Goal: Information Seeking & Learning: Check status

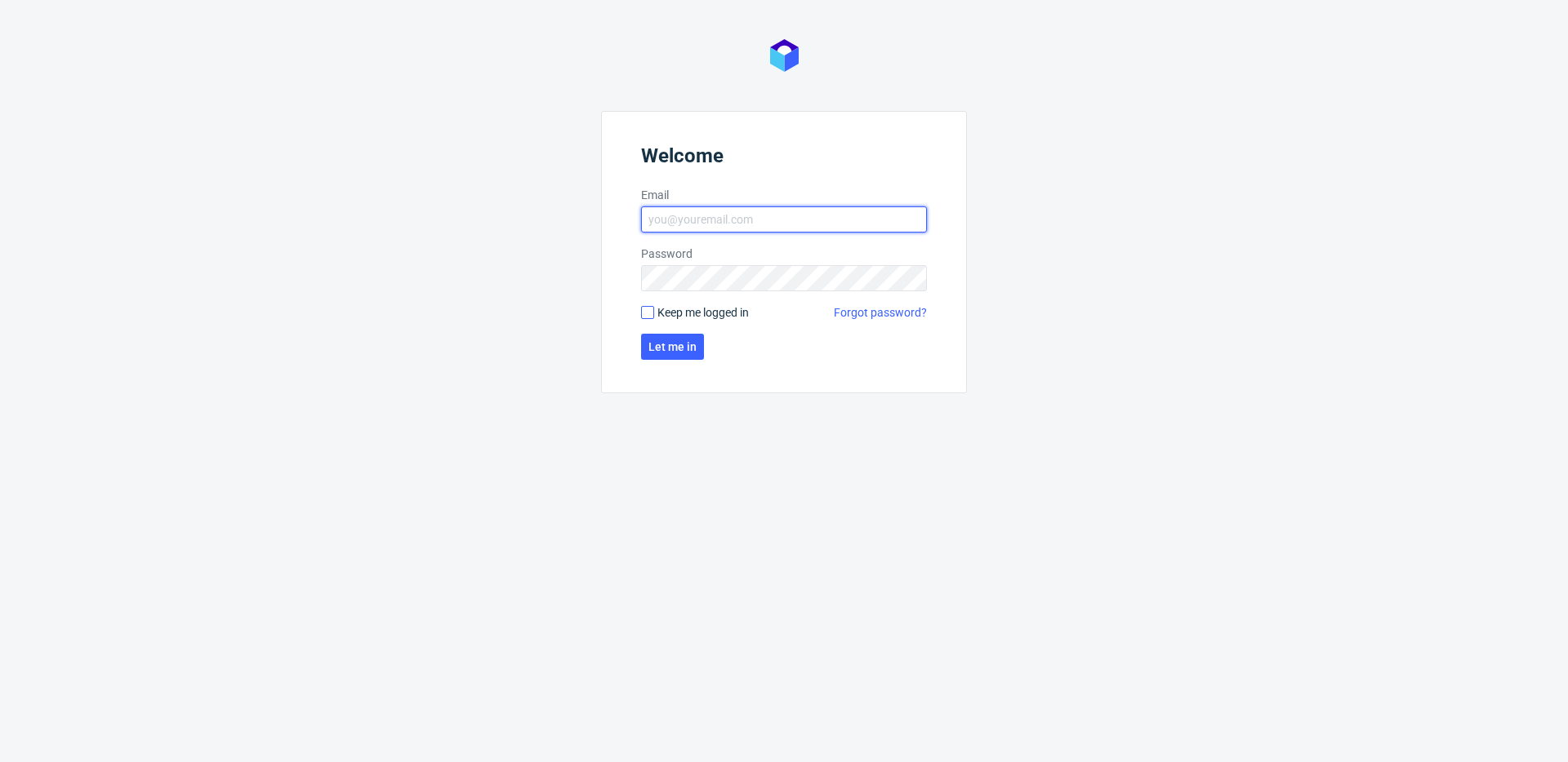
type input "[EMAIL_ADDRESS][DOMAIN_NAME]"
click at [648, 317] on input "Keep me logged in" at bounding box center [648, 313] width 13 height 13
checkbox input "true"
click at [665, 351] on span "Let me in" at bounding box center [672, 347] width 48 height 11
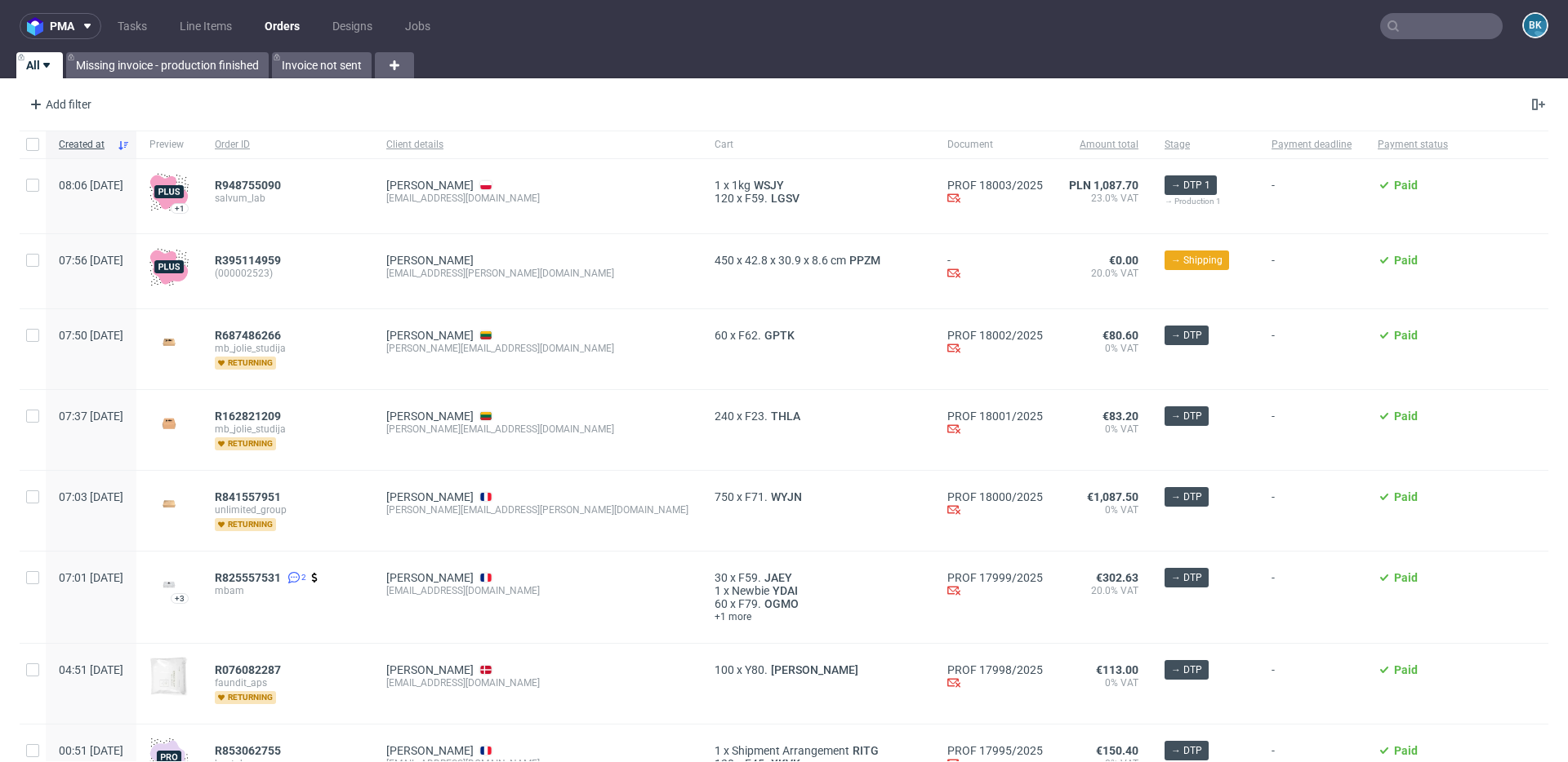
click at [1423, 16] on input "text" at bounding box center [1440, 26] width 122 height 26
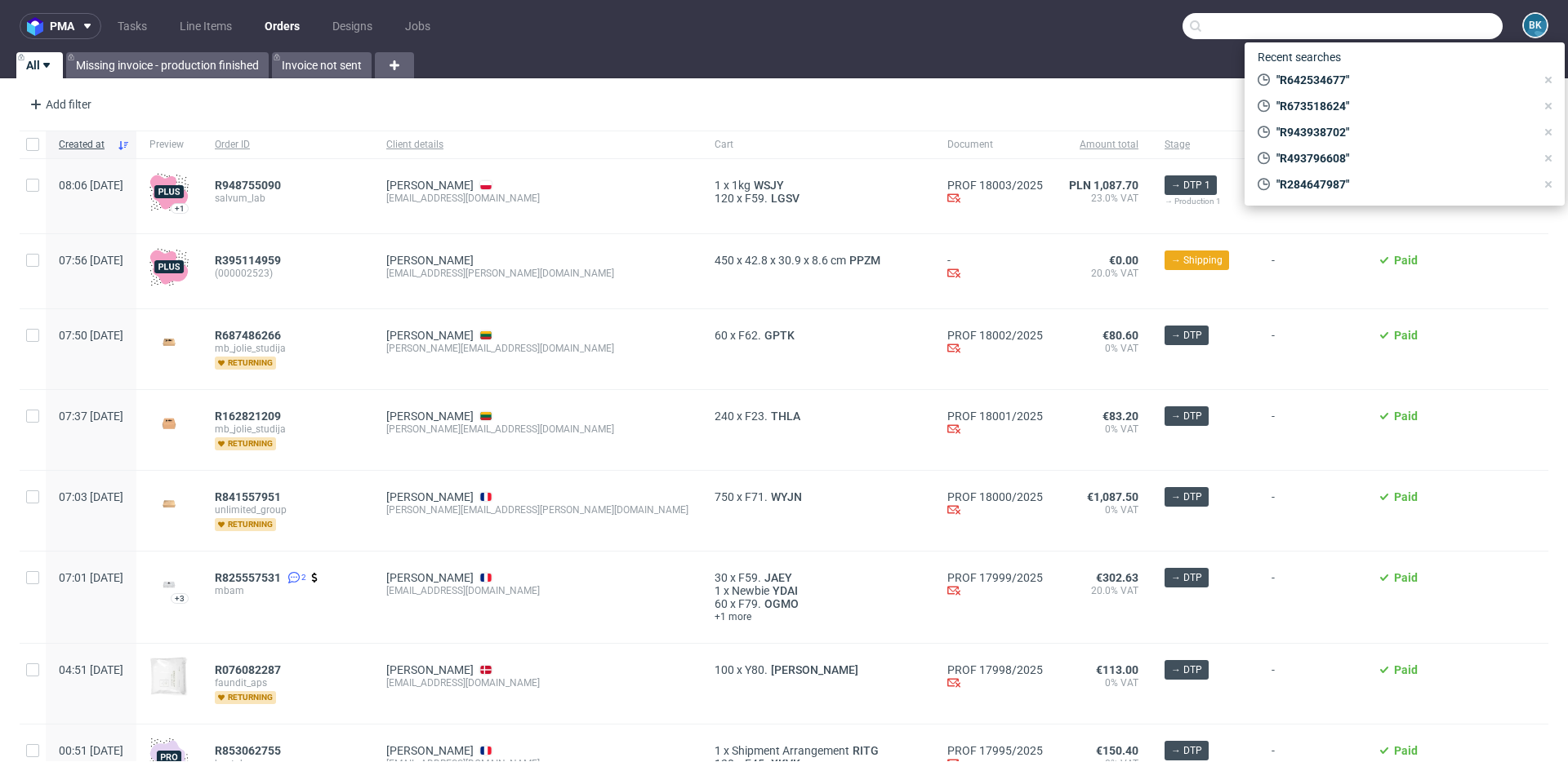
paste input "R673518624"
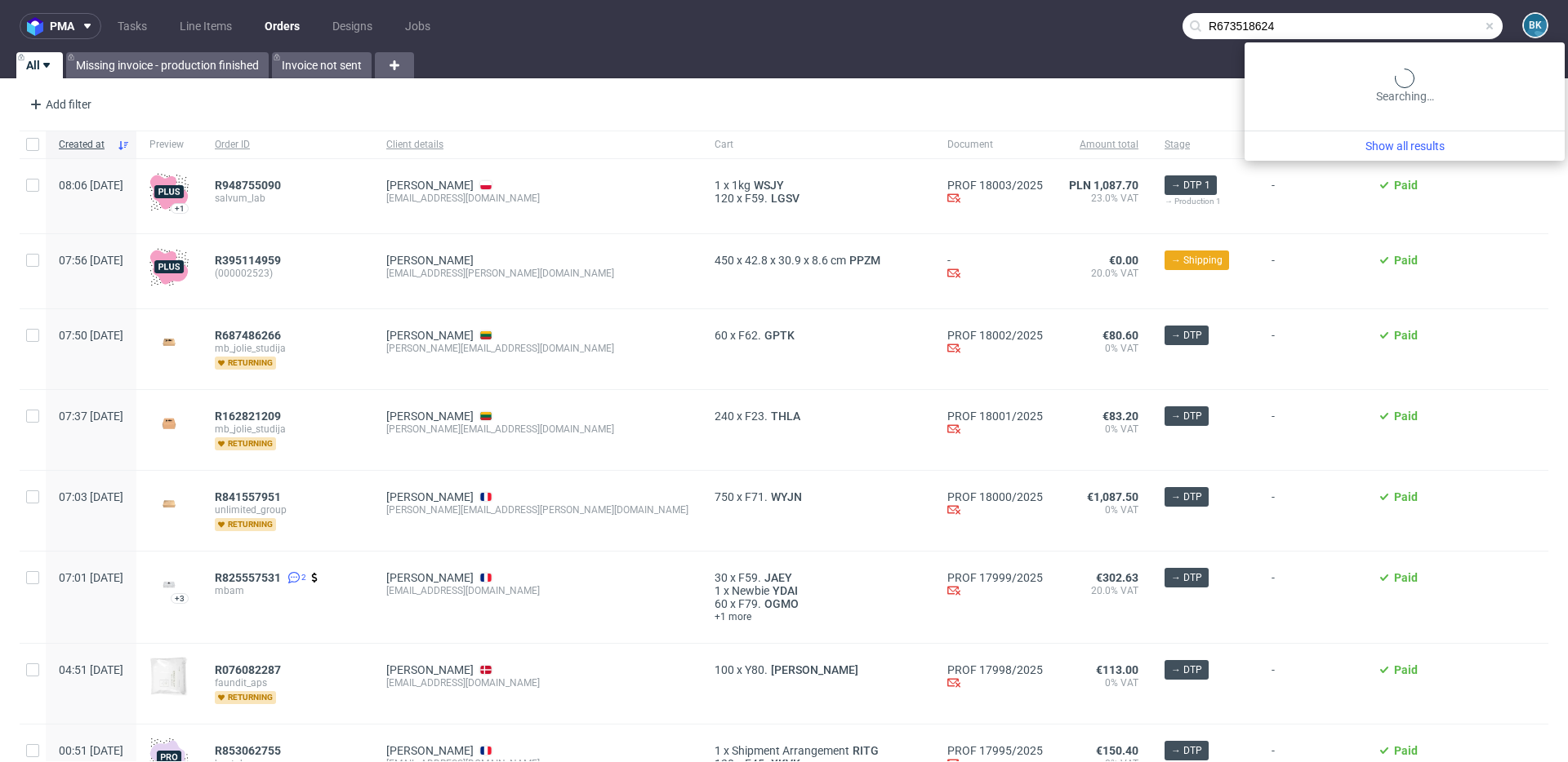
type input "R673518624"
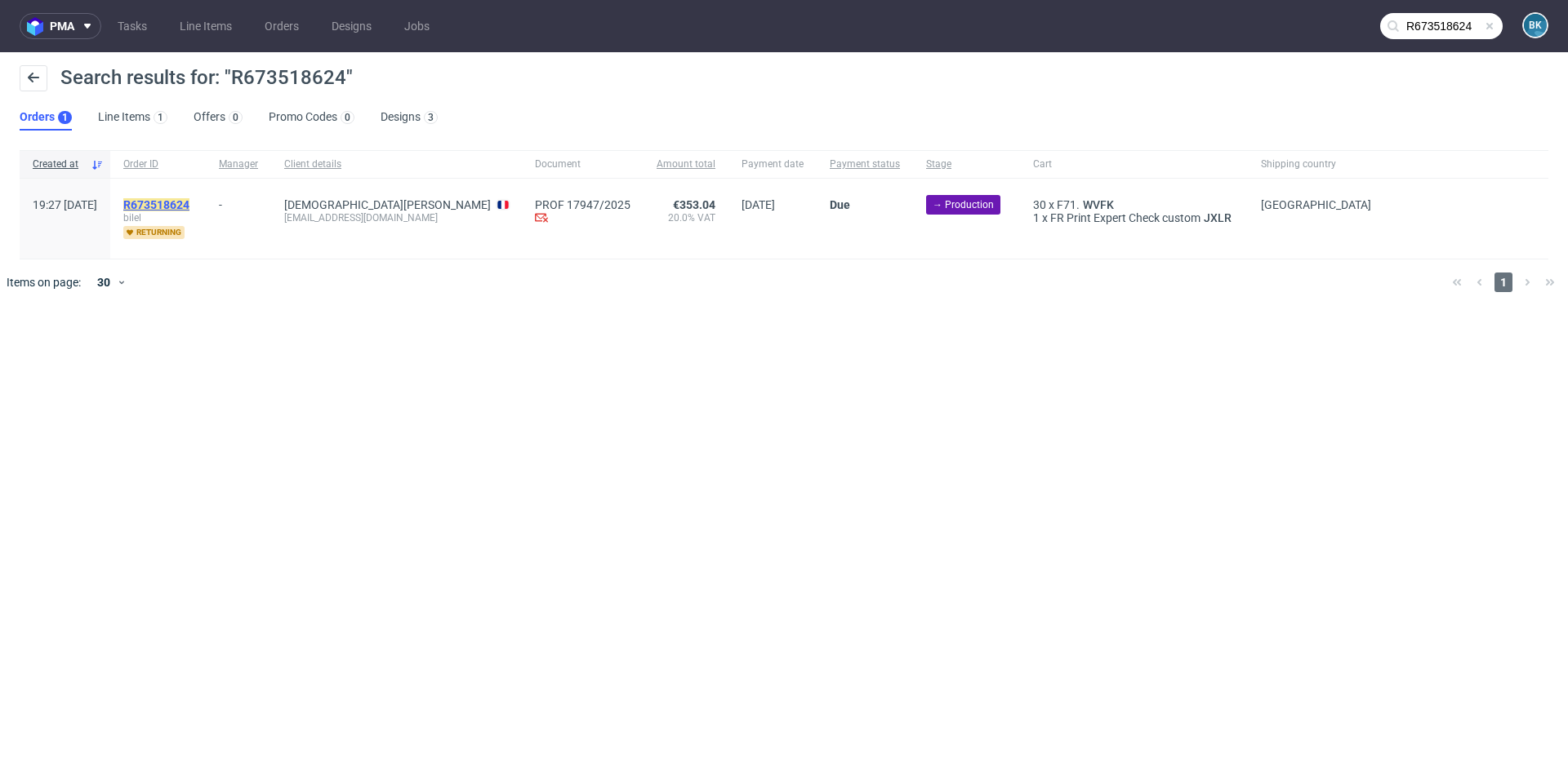
click at [189, 202] on mark "R673518624" at bounding box center [156, 205] width 66 height 13
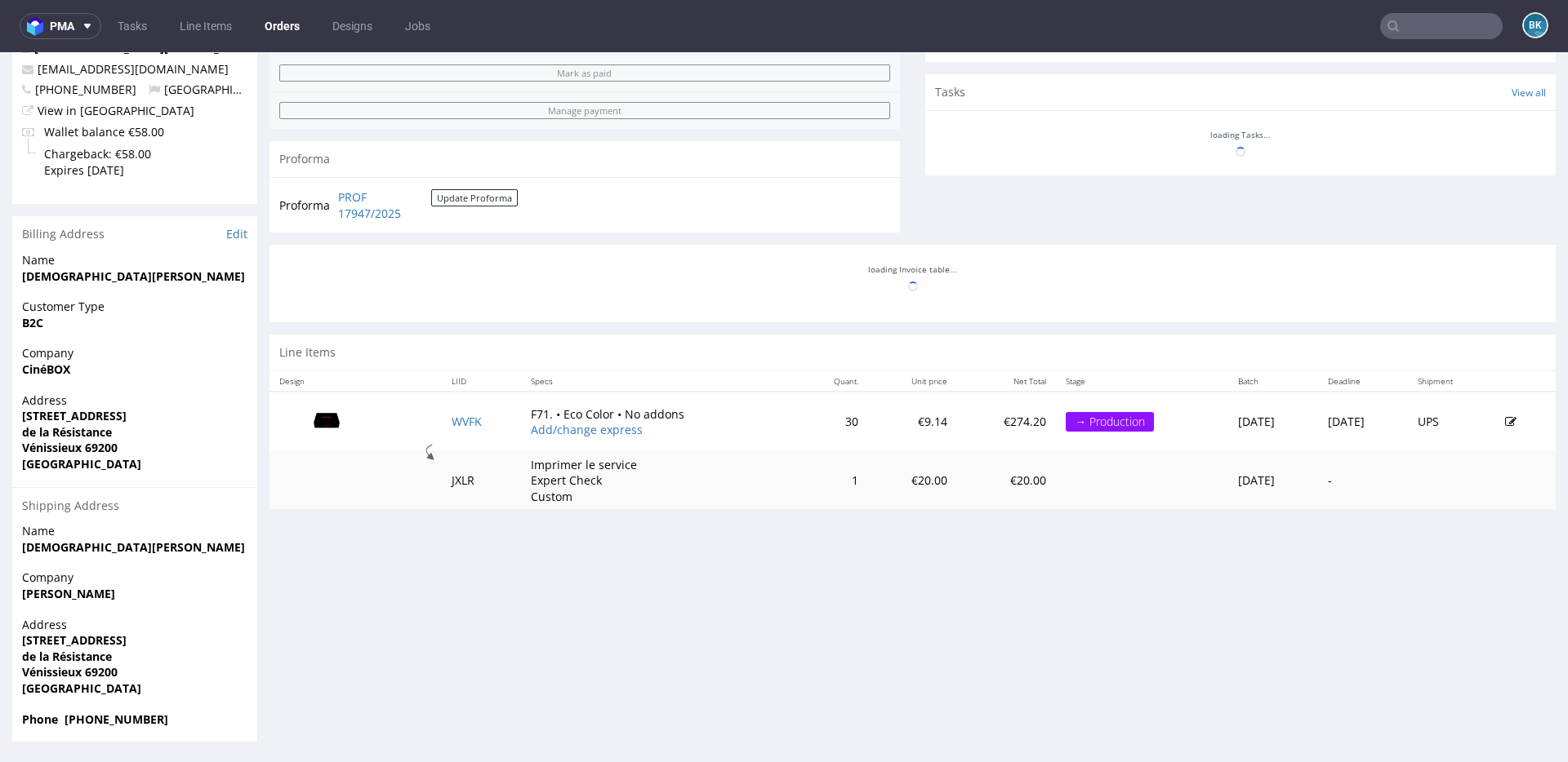
scroll to position [4, 0]
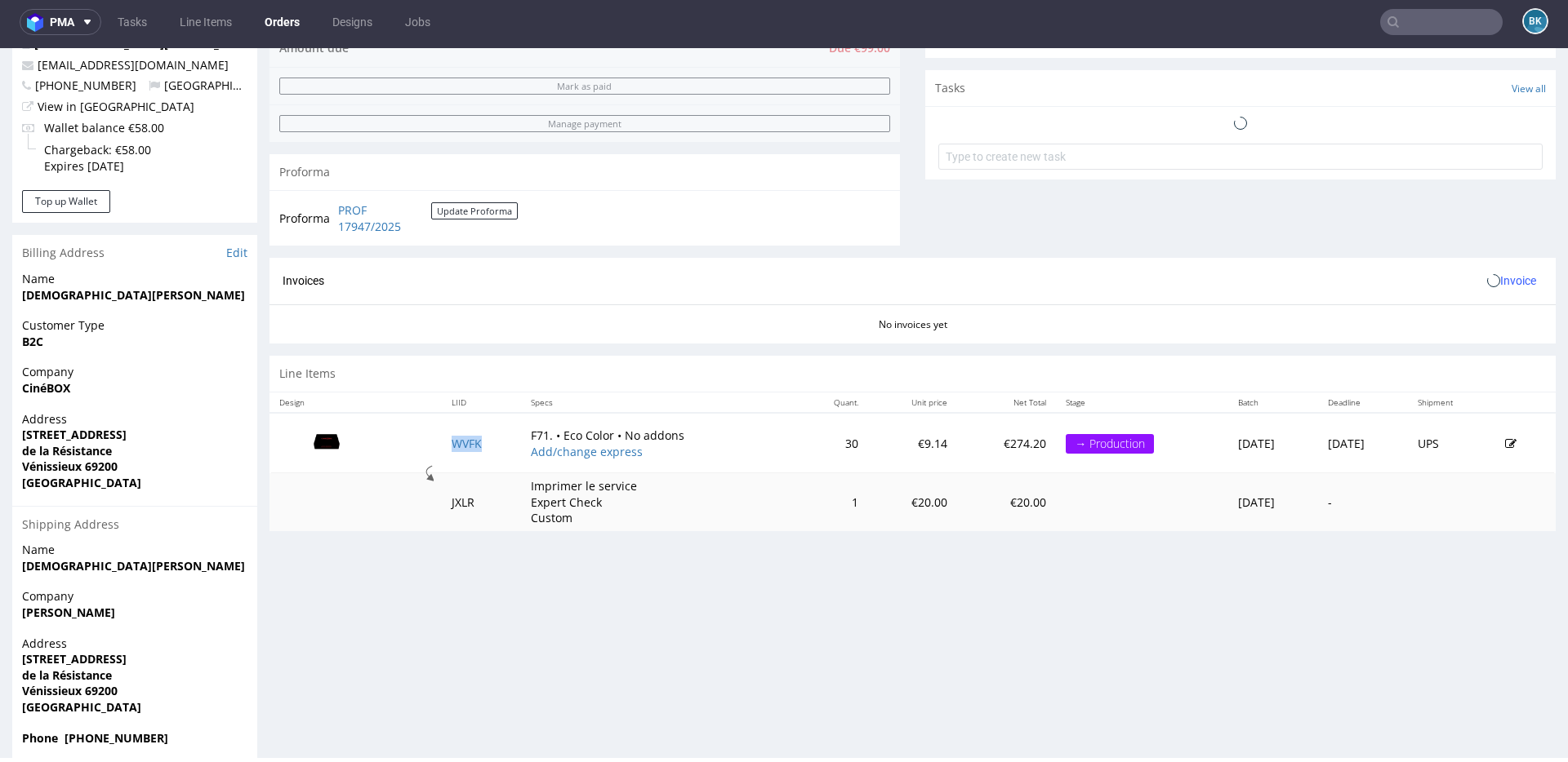
click at [442, 420] on td "WVFK" at bounding box center [481, 443] width 80 height 61
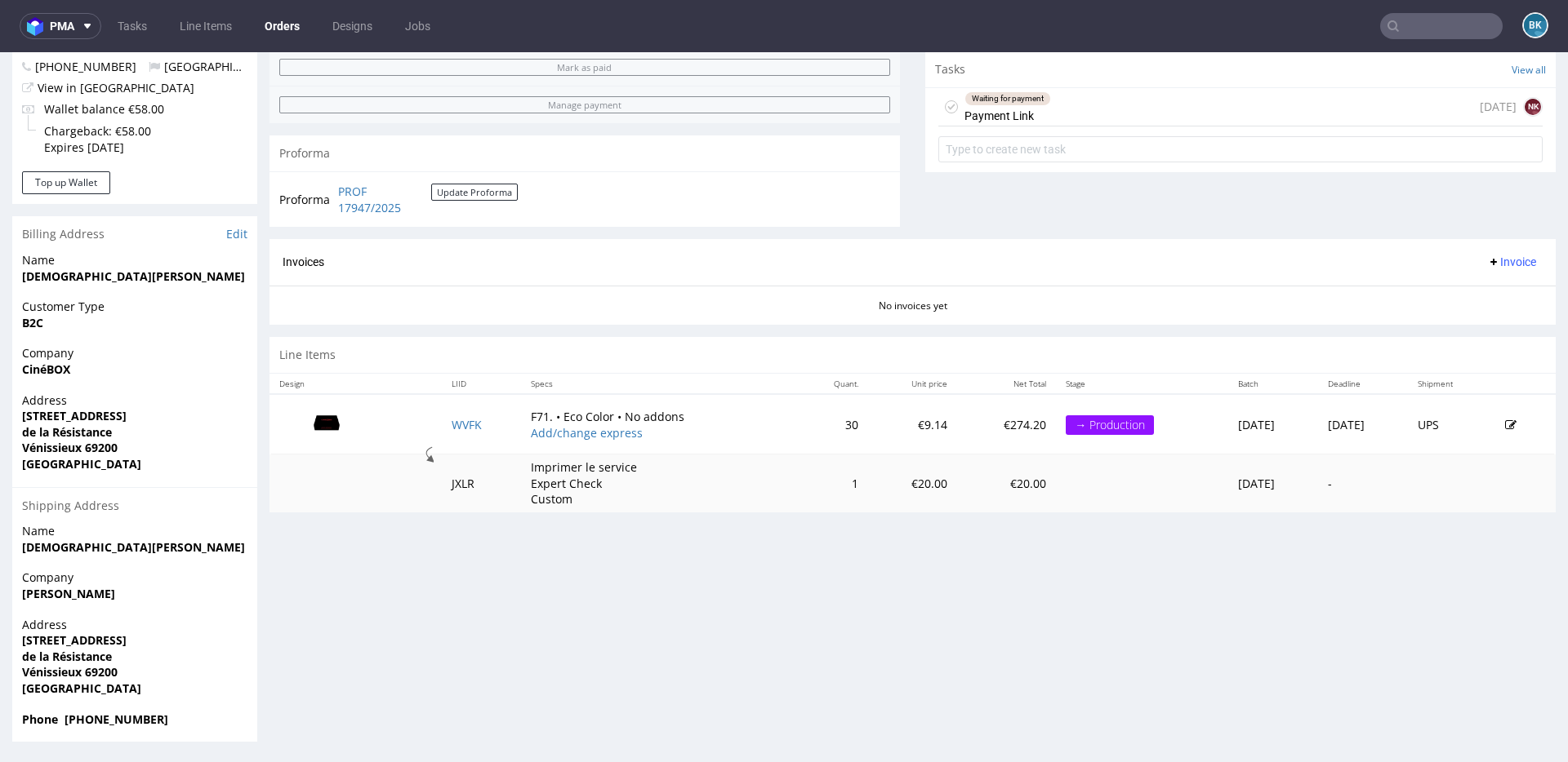
scroll to position [4, 0]
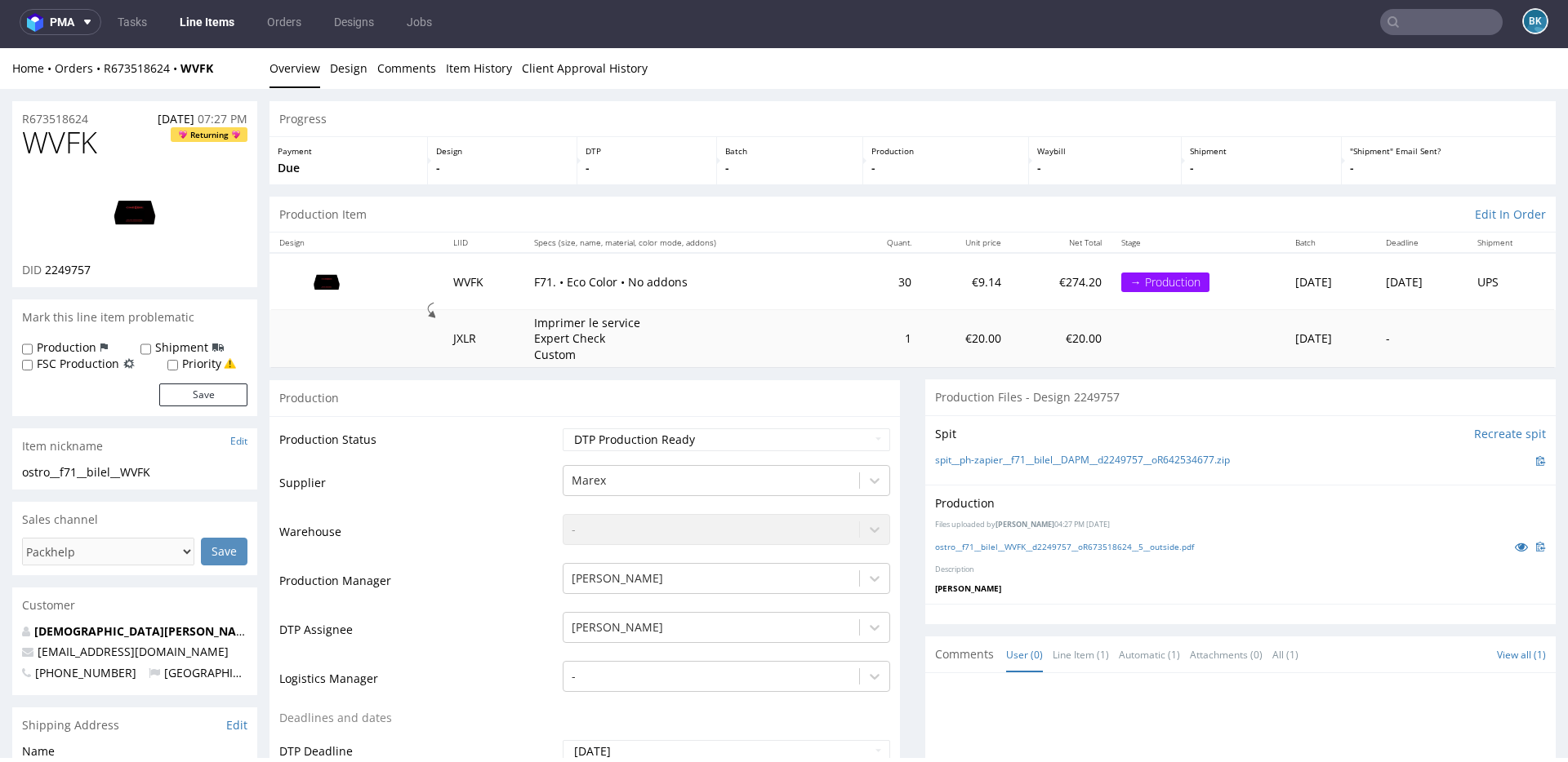
click at [1421, 27] on input "text" at bounding box center [1440, 22] width 122 height 26
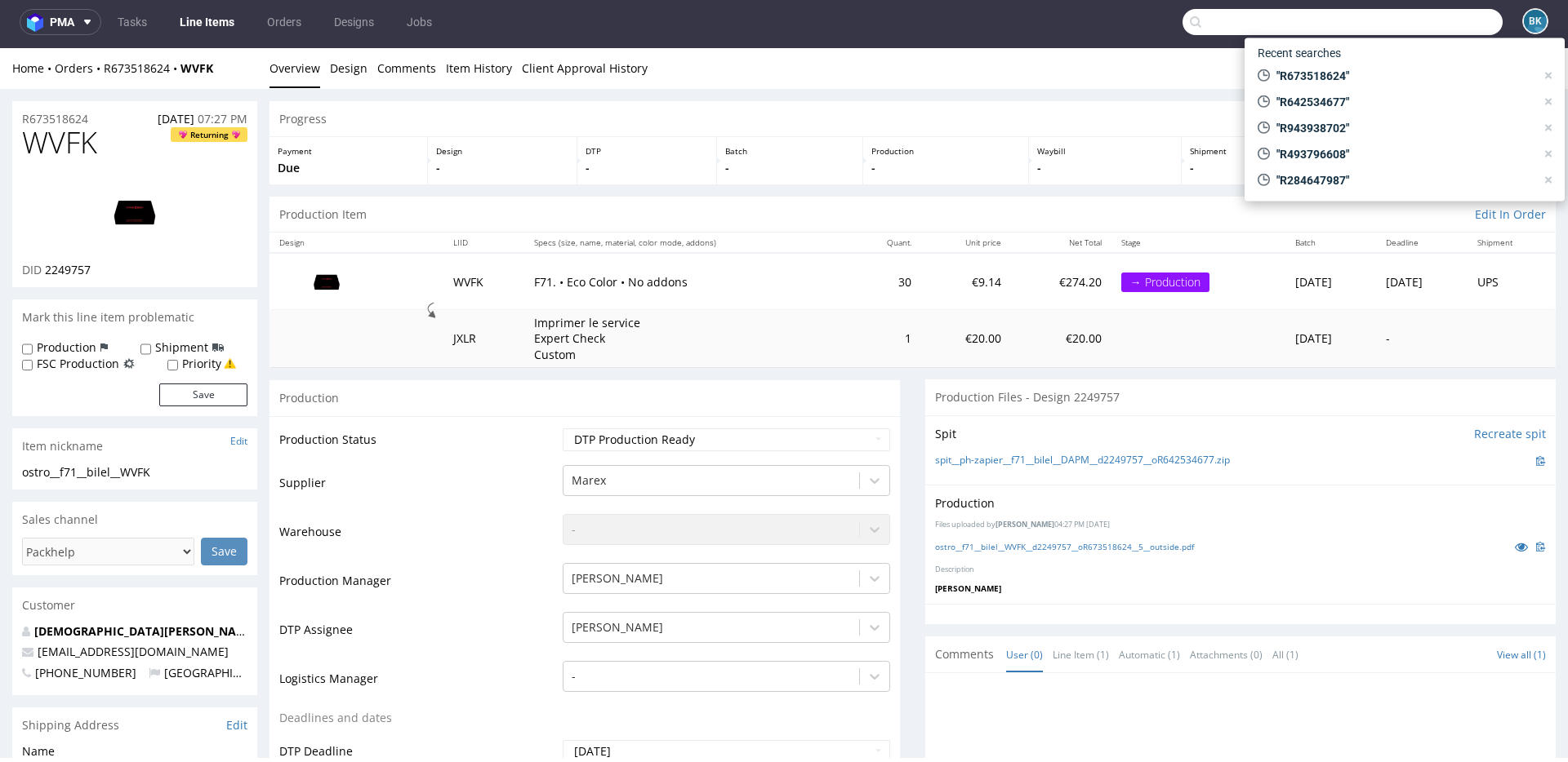
paste input "[EMAIL_ADDRESS][DOMAIN_NAME]"
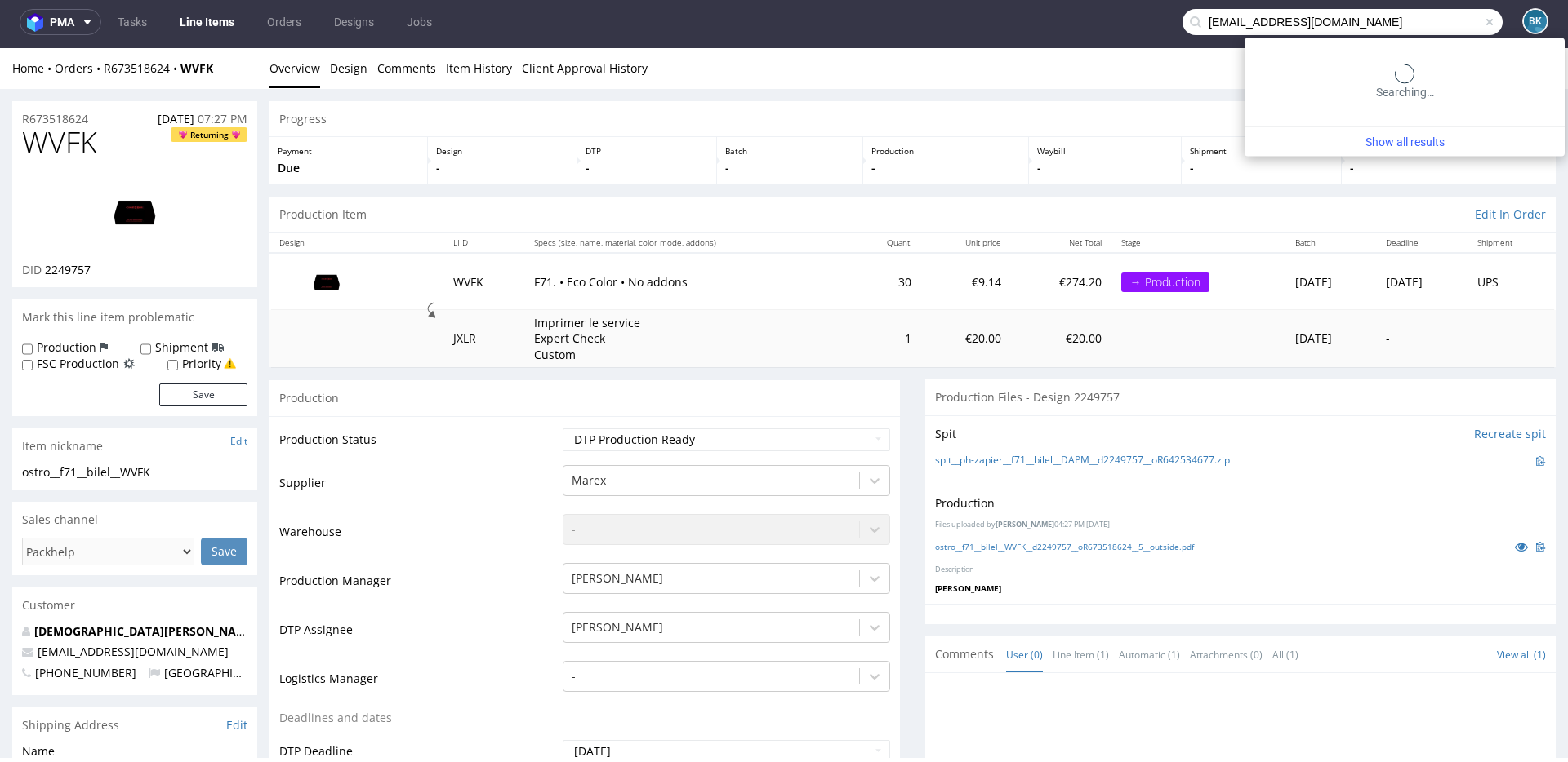
type input "[EMAIL_ADDRESS][DOMAIN_NAME]"
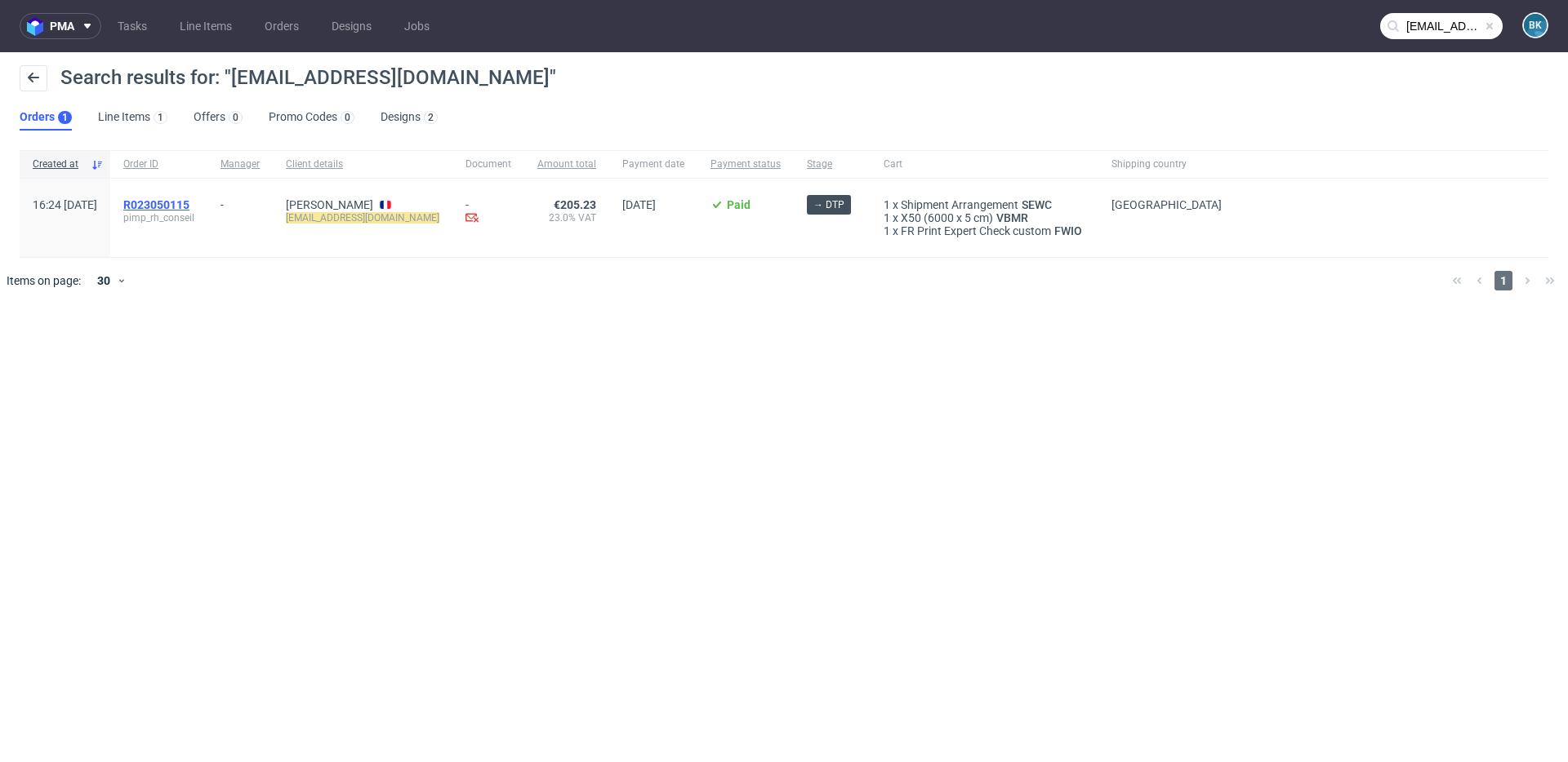
click at [189, 206] on span "R023050115" at bounding box center [156, 205] width 66 height 13
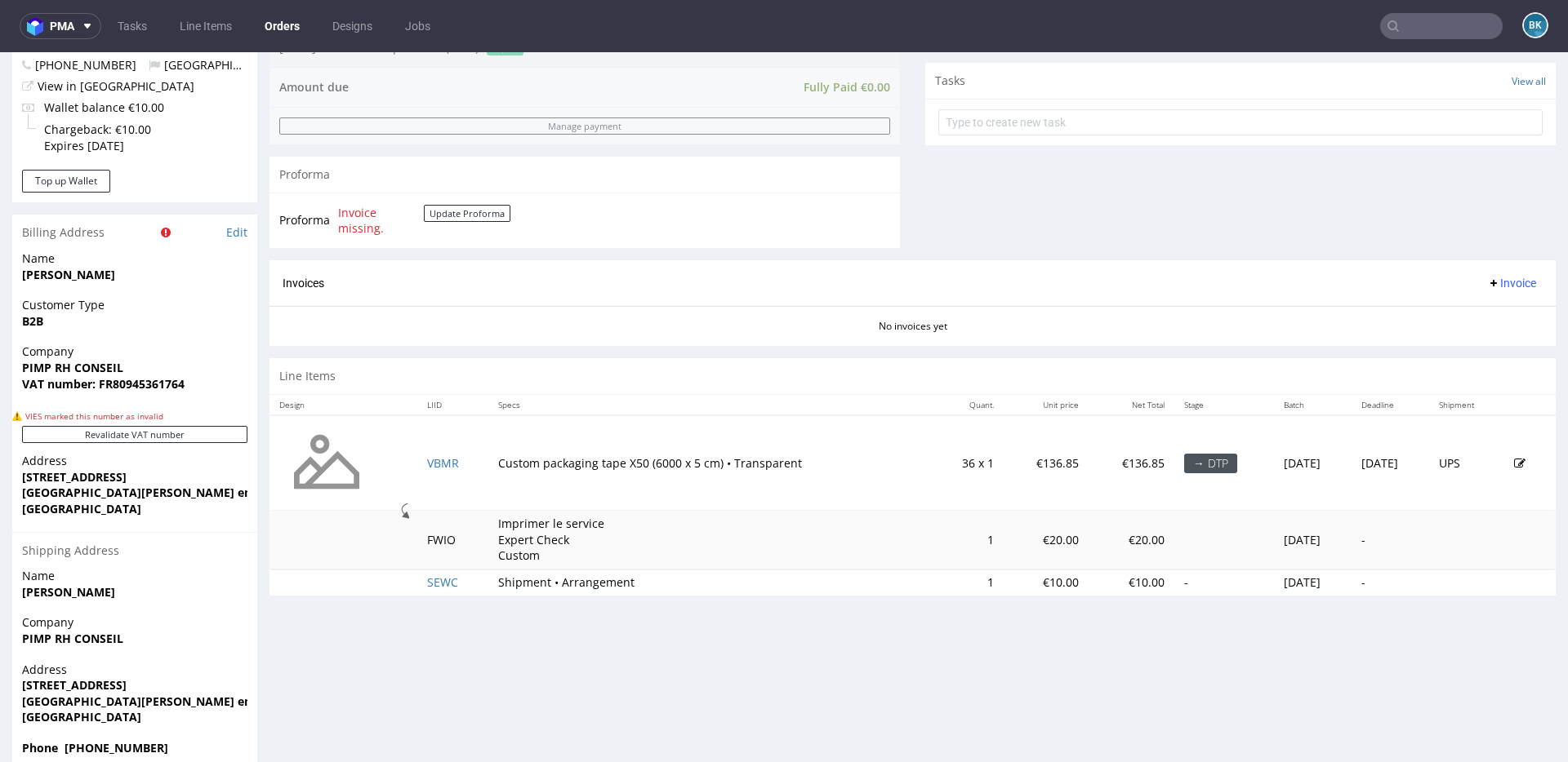
scroll to position [649, 0]
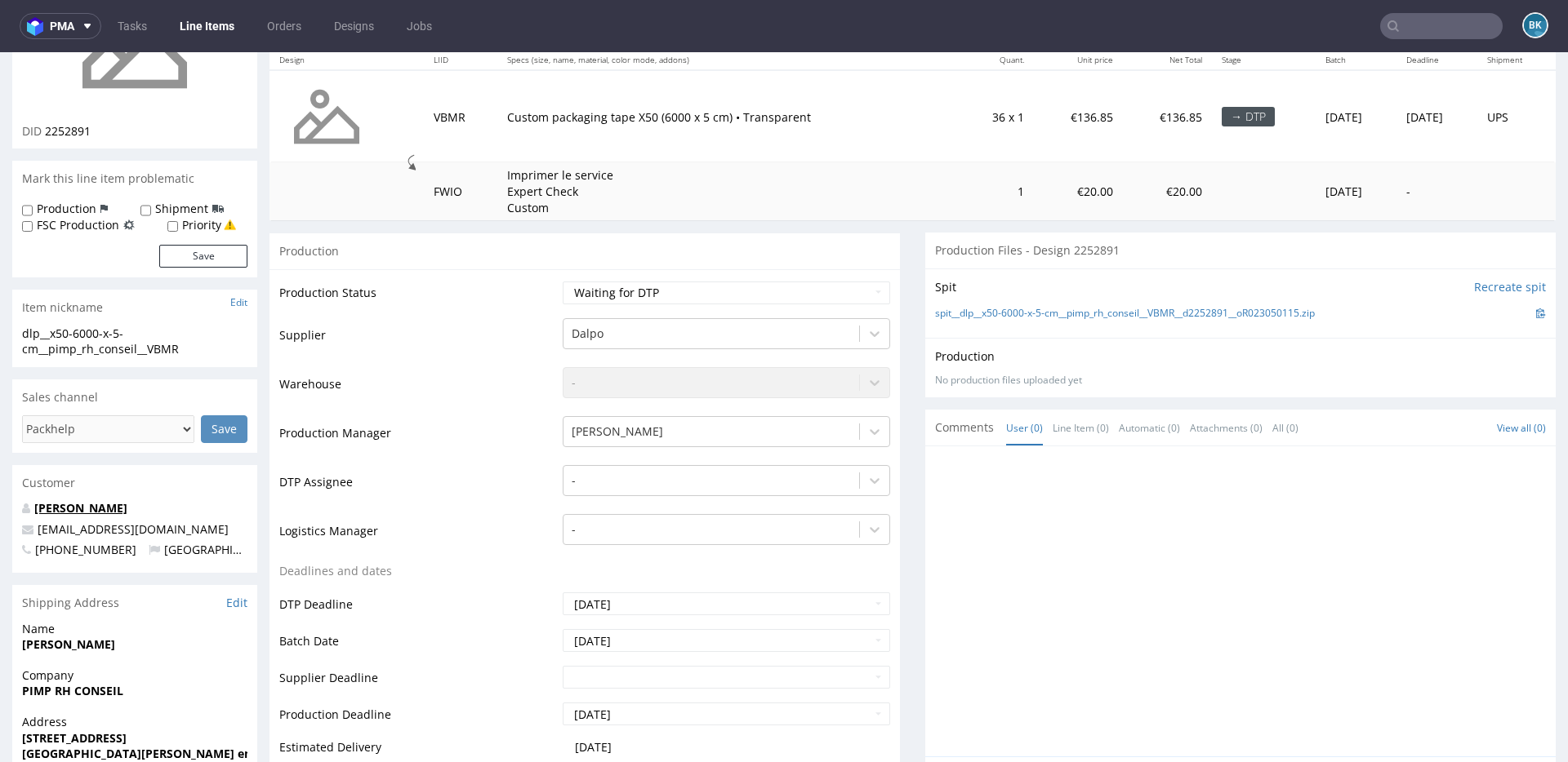
scroll to position [227, 0]
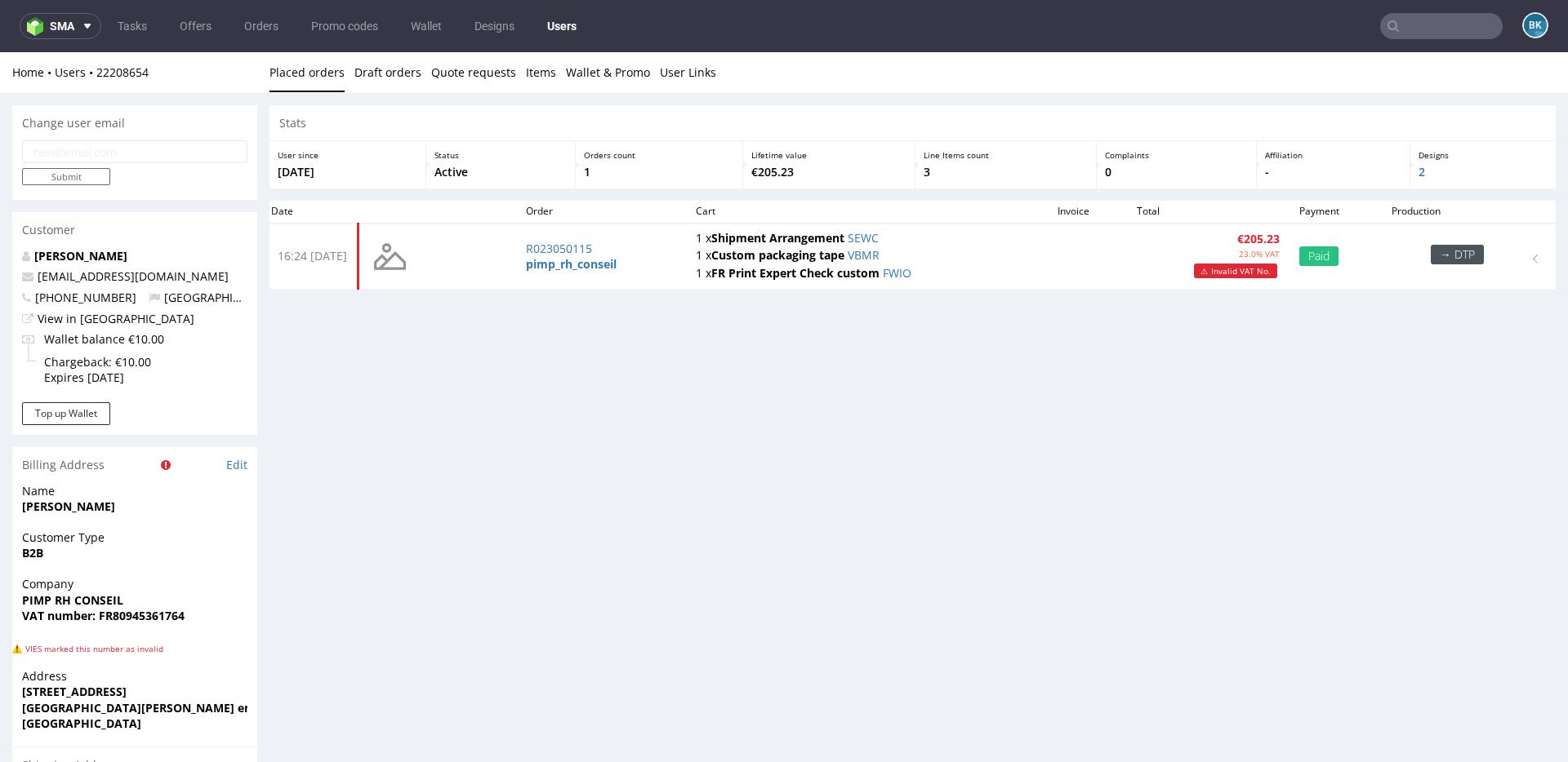
scroll to position [7, 0]
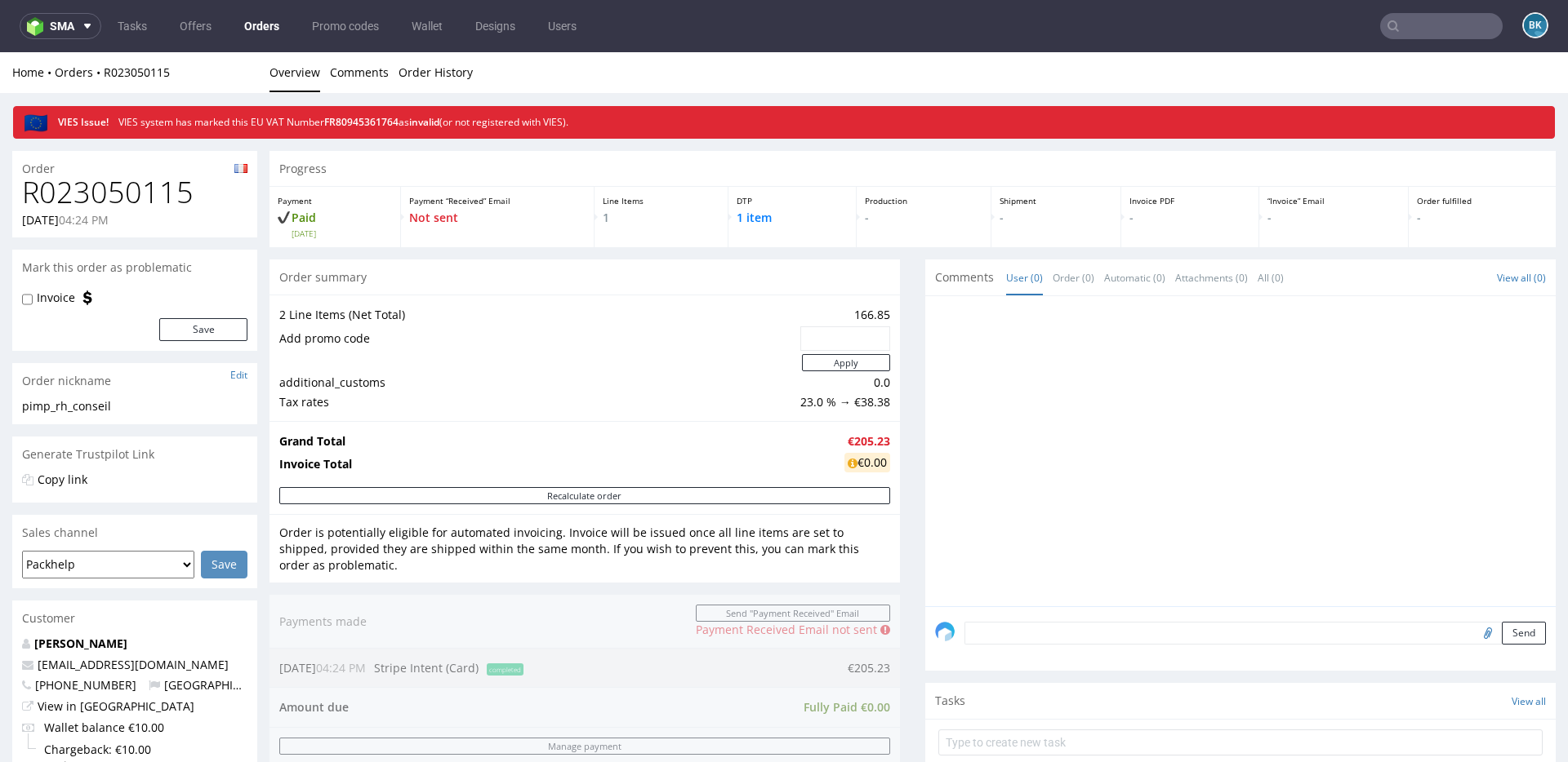
click at [1431, 25] on input "text" at bounding box center [1440, 26] width 122 height 26
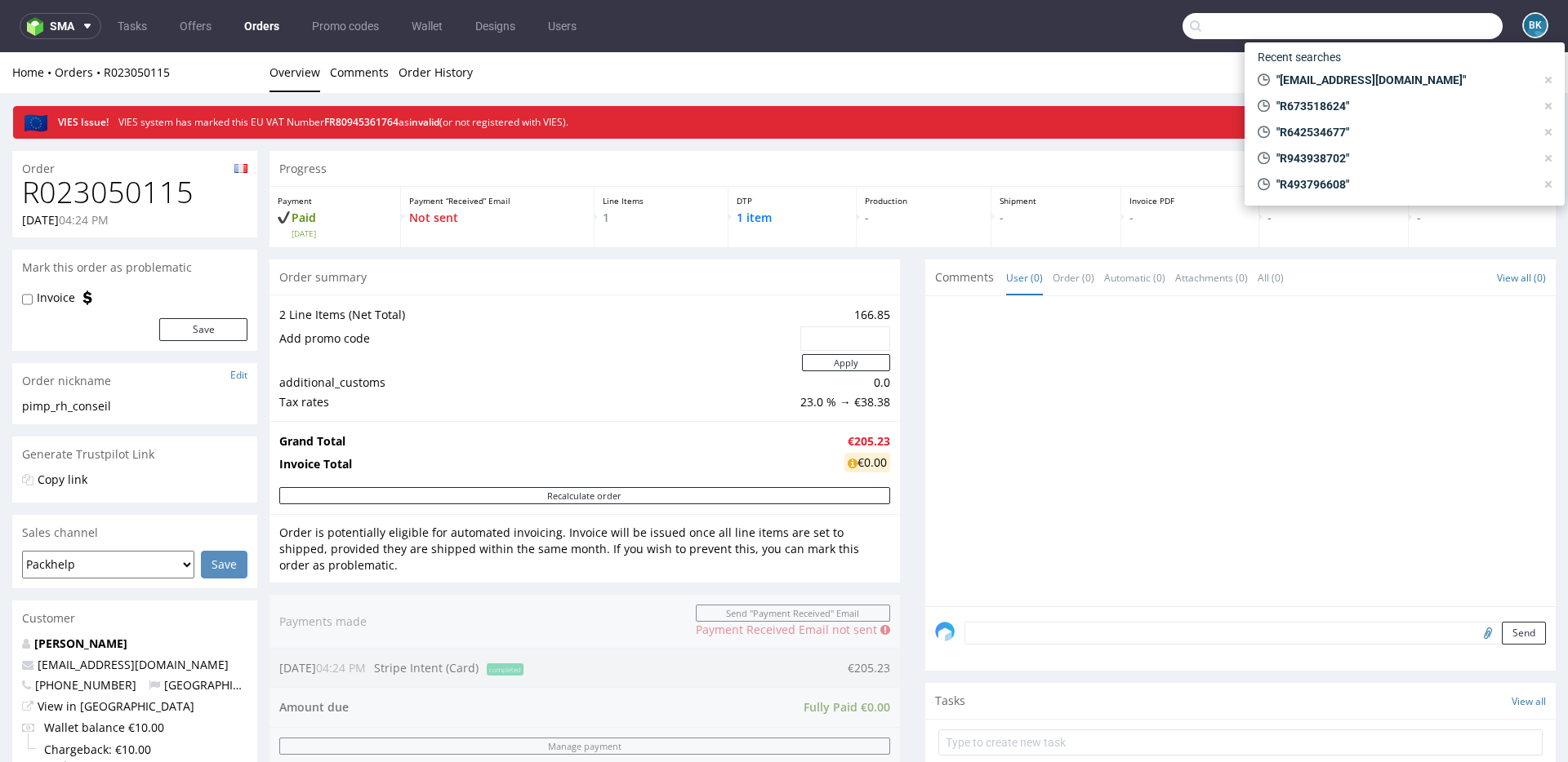
paste input "R493796608"
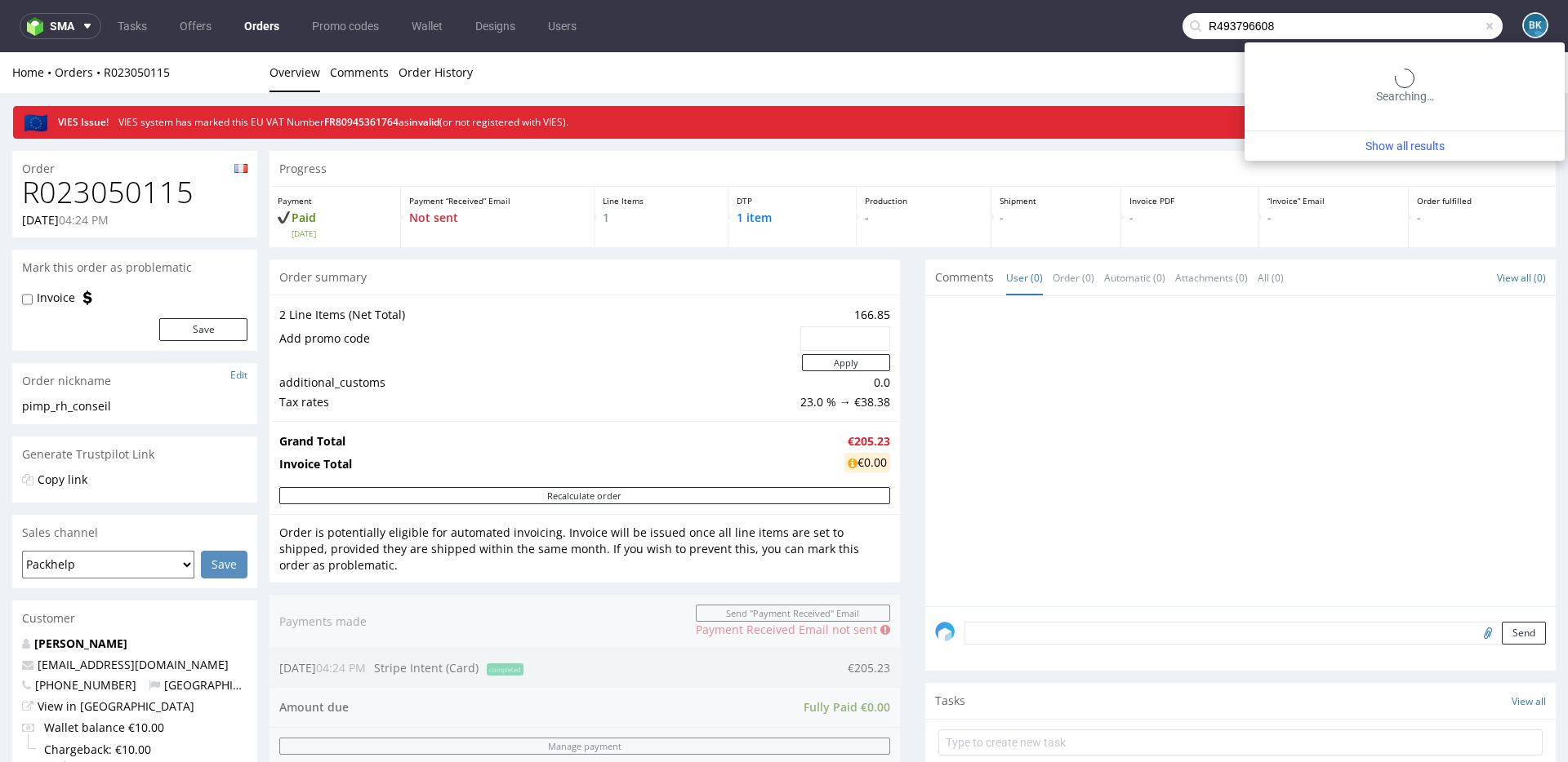
type input "R493796608"
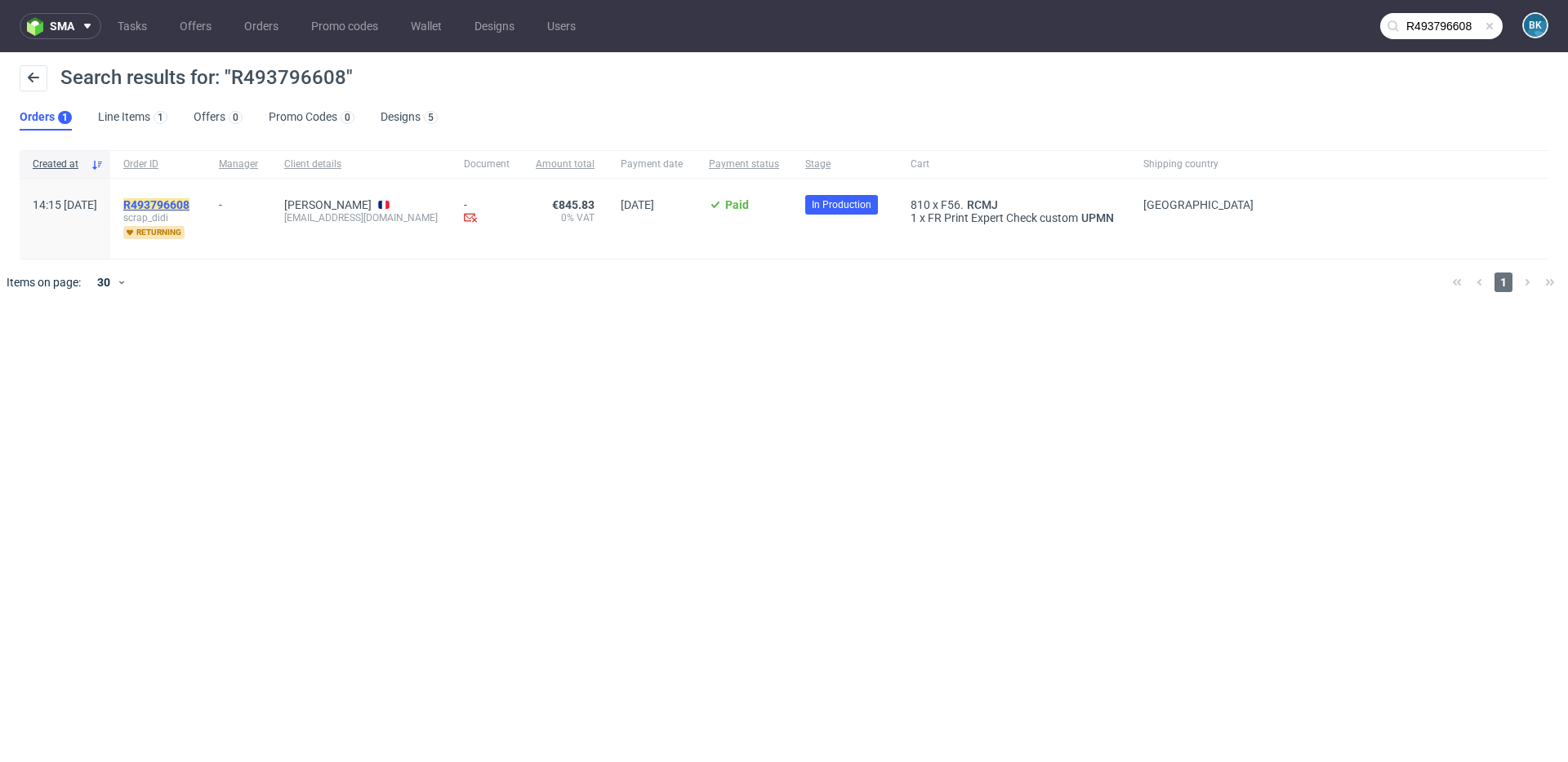
click at [189, 205] on mark "R493796608" at bounding box center [156, 205] width 66 height 13
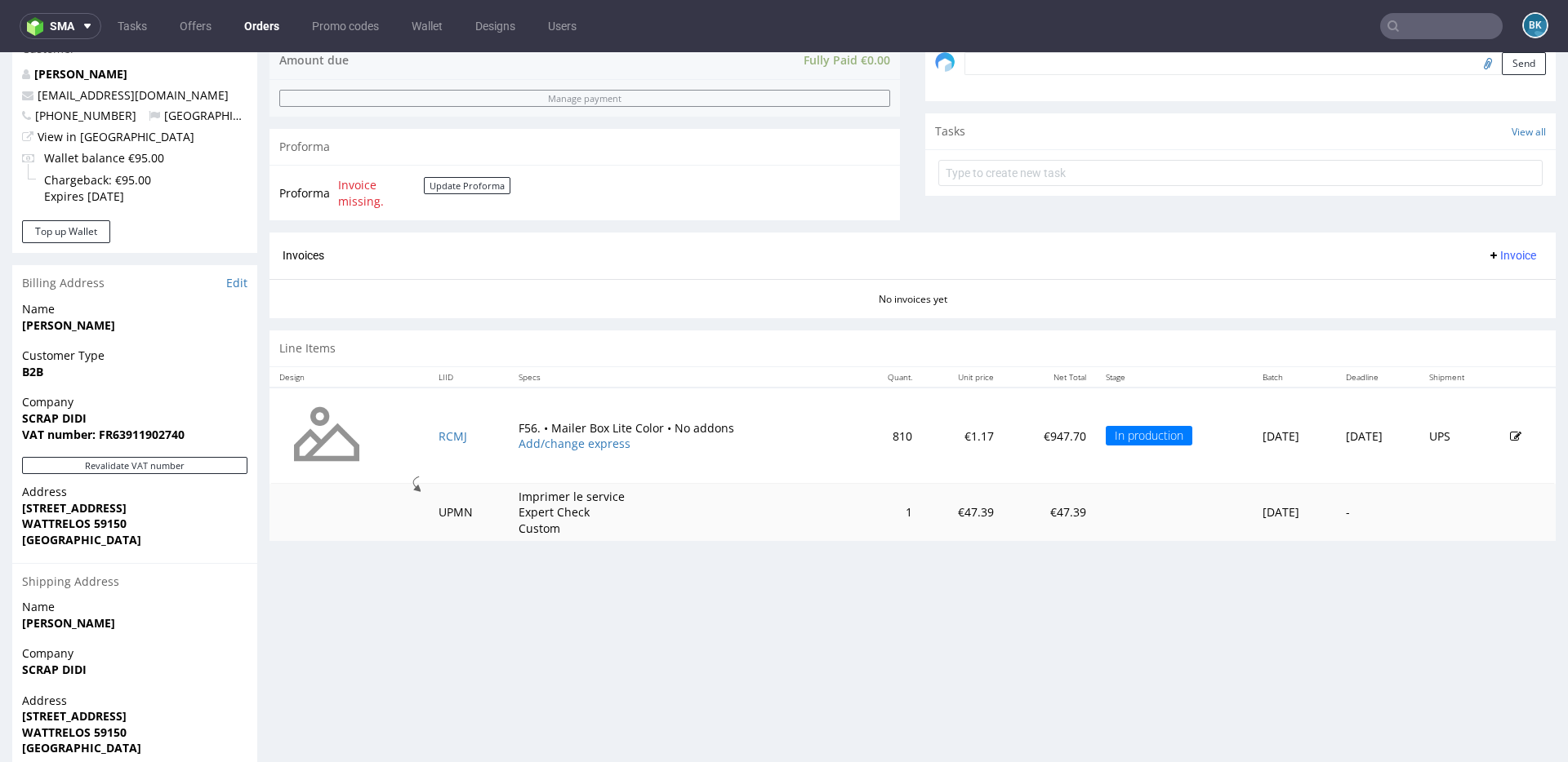
scroll to position [551, 0]
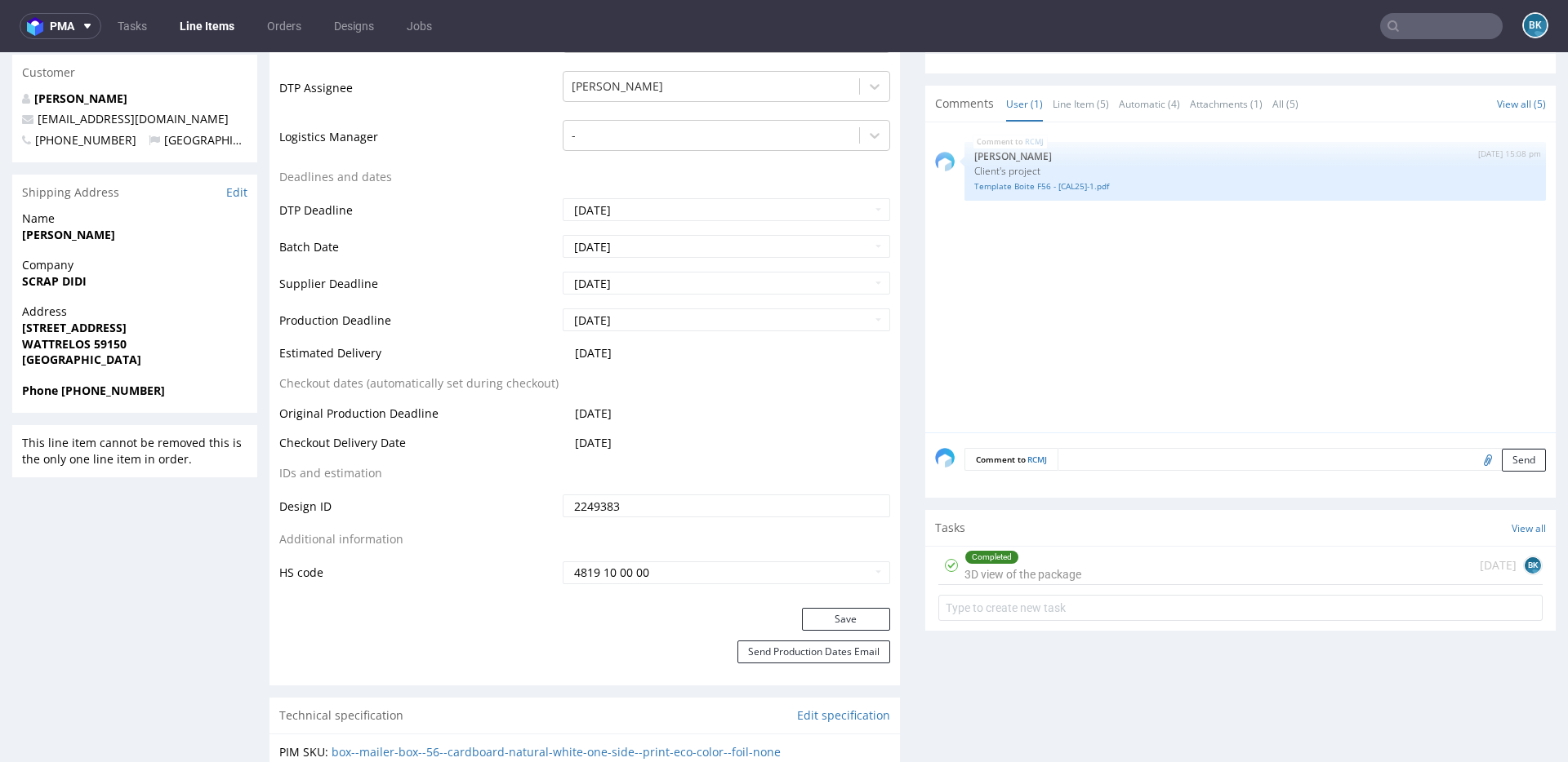
scroll to position [599, 0]
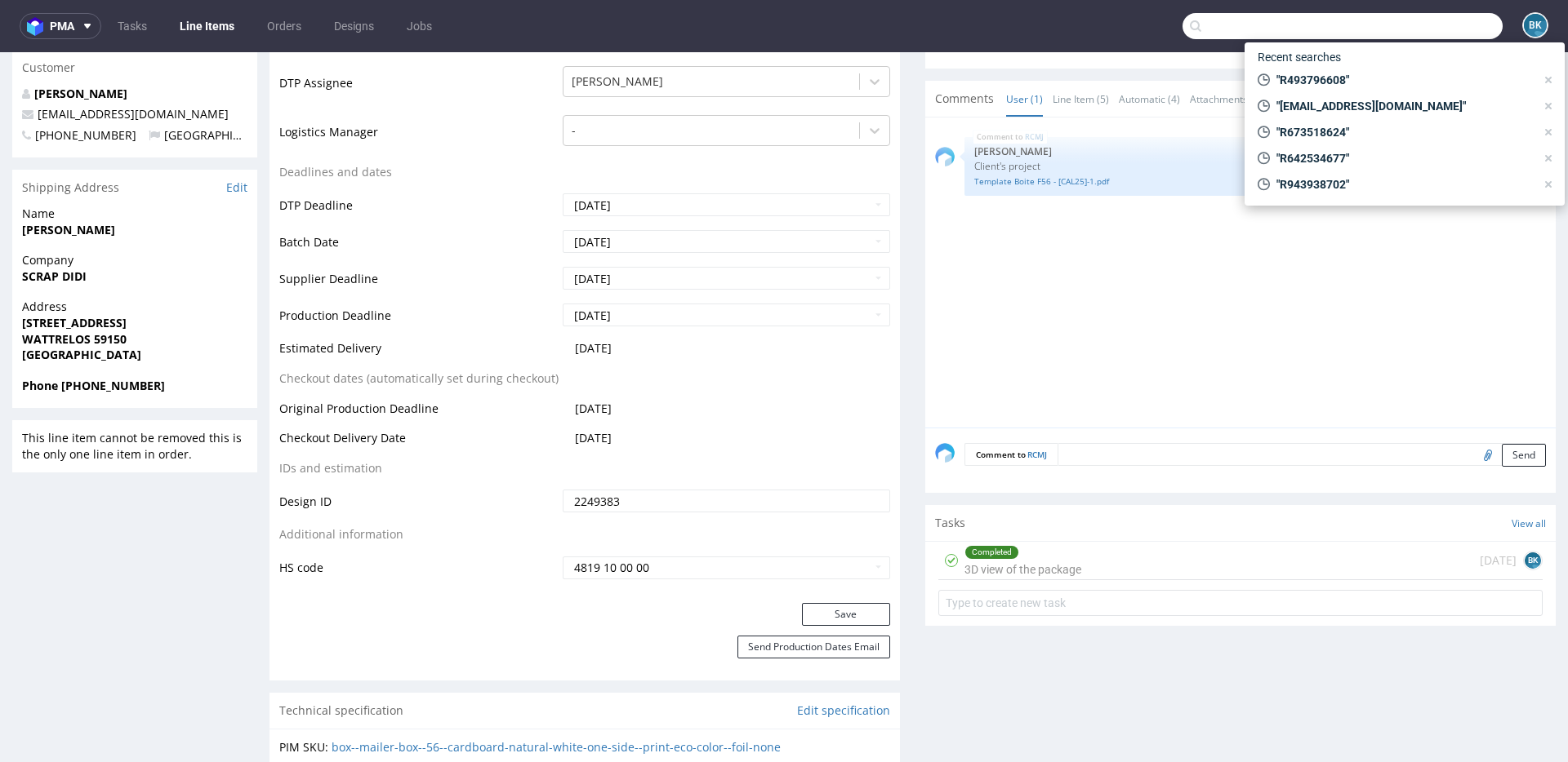
click at [1407, 25] on input "text" at bounding box center [1342, 26] width 320 height 26
paste input "000002503"
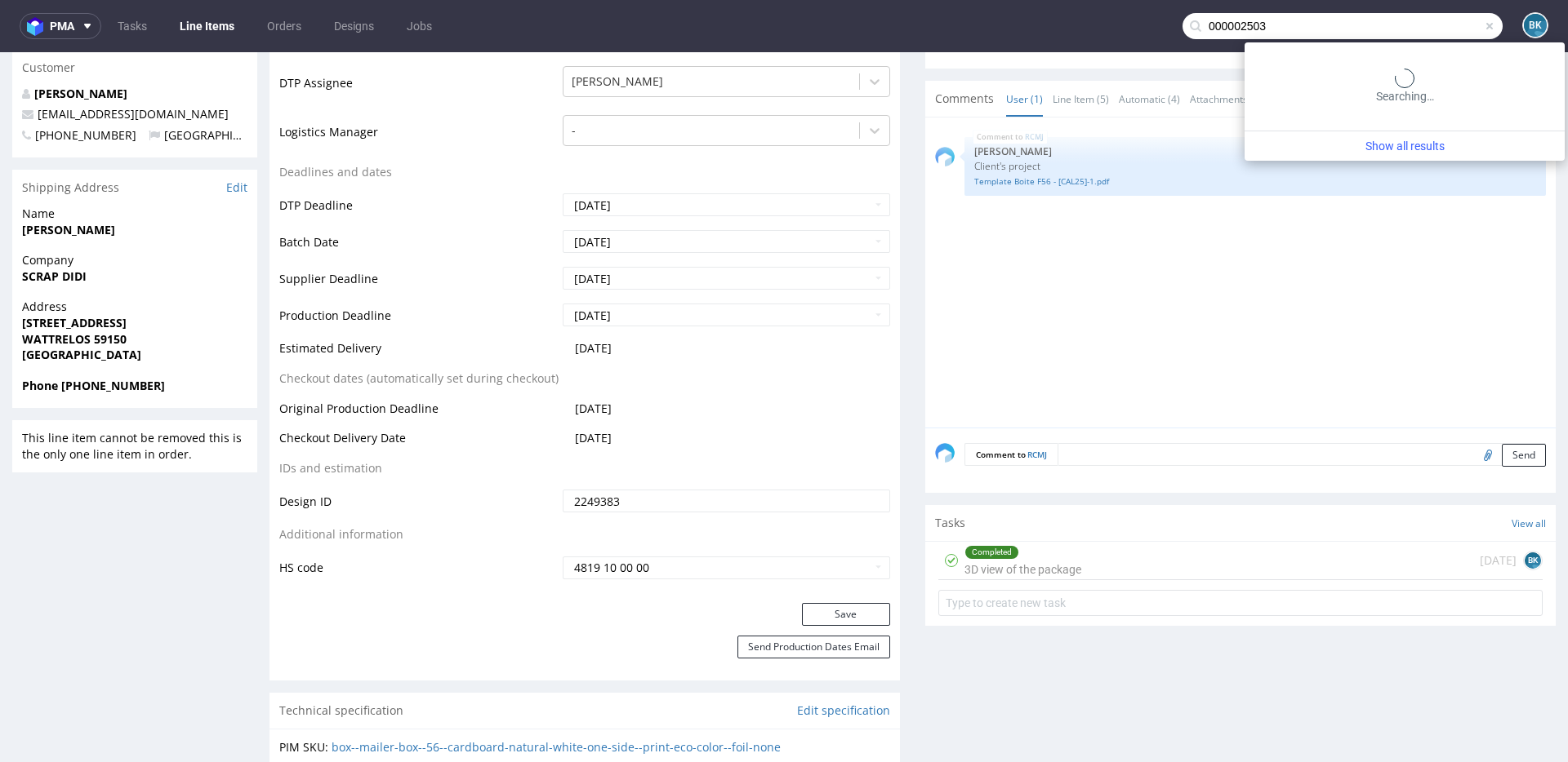
type input "000002503"
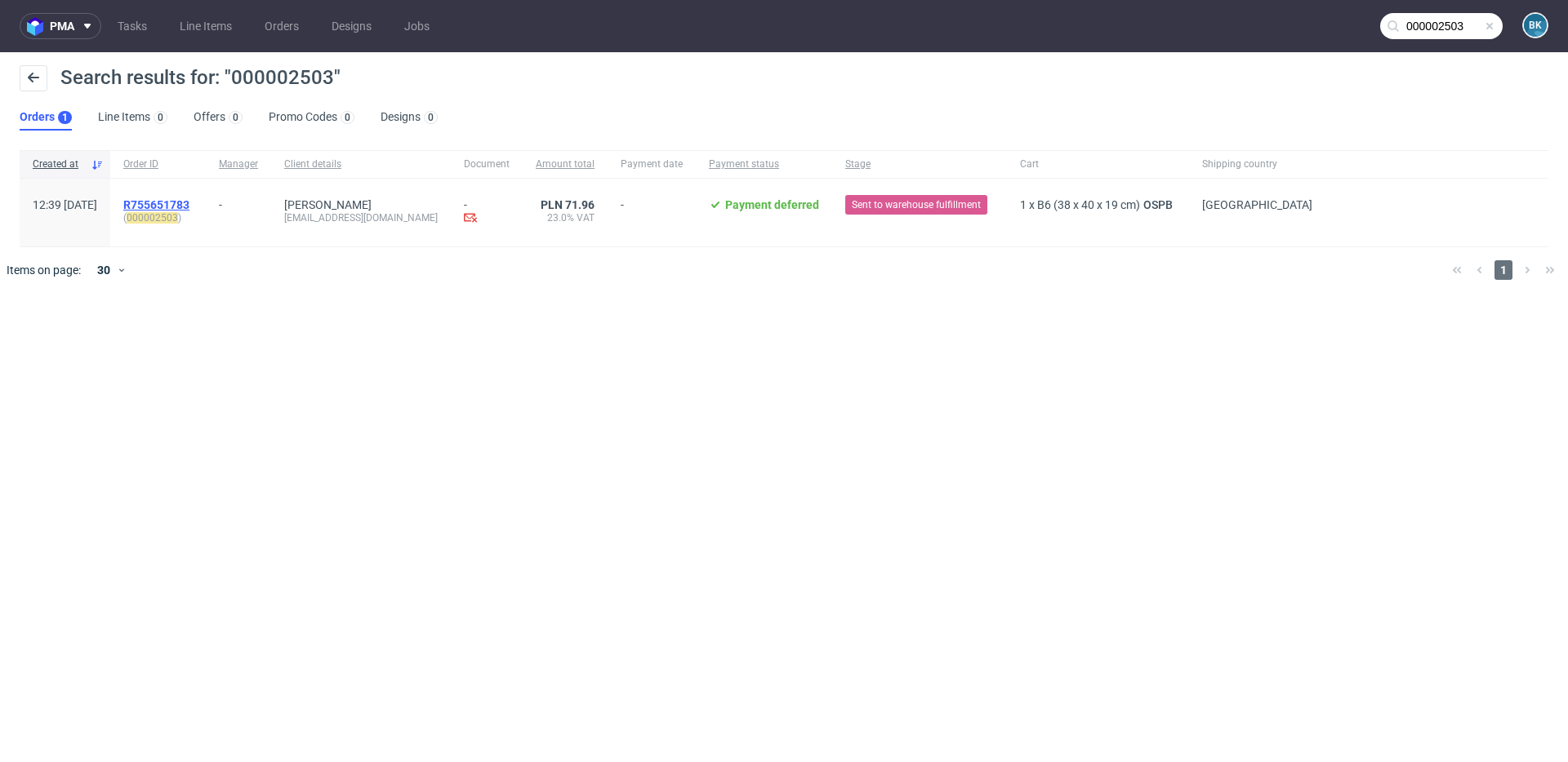
click at [189, 202] on span "R755651783" at bounding box center [156, 205] width 66 height 13
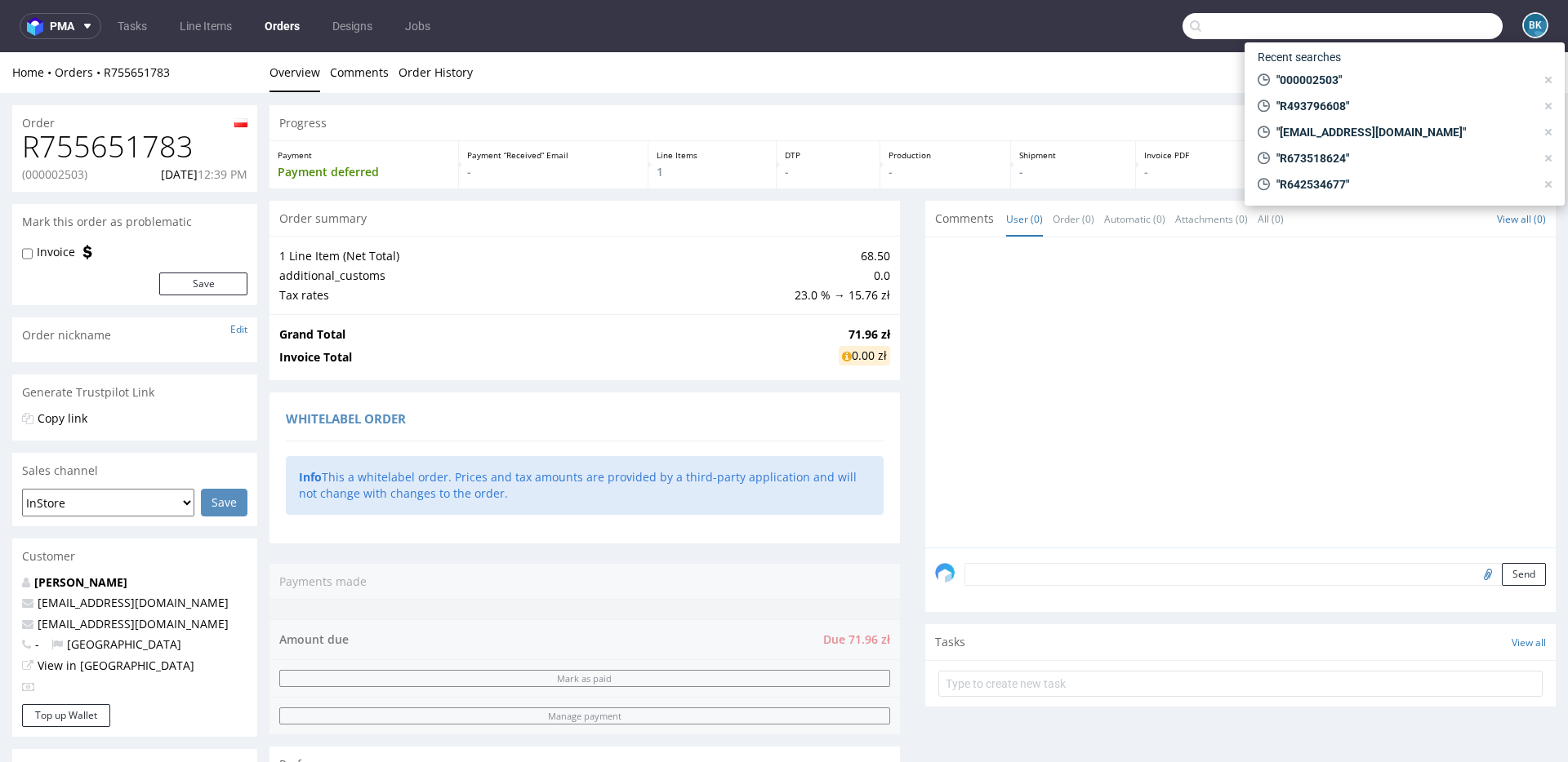
click at [1404, 26] on input "text" at bounding box center [1342, 26] width 320 height 26
paste input "000002503"
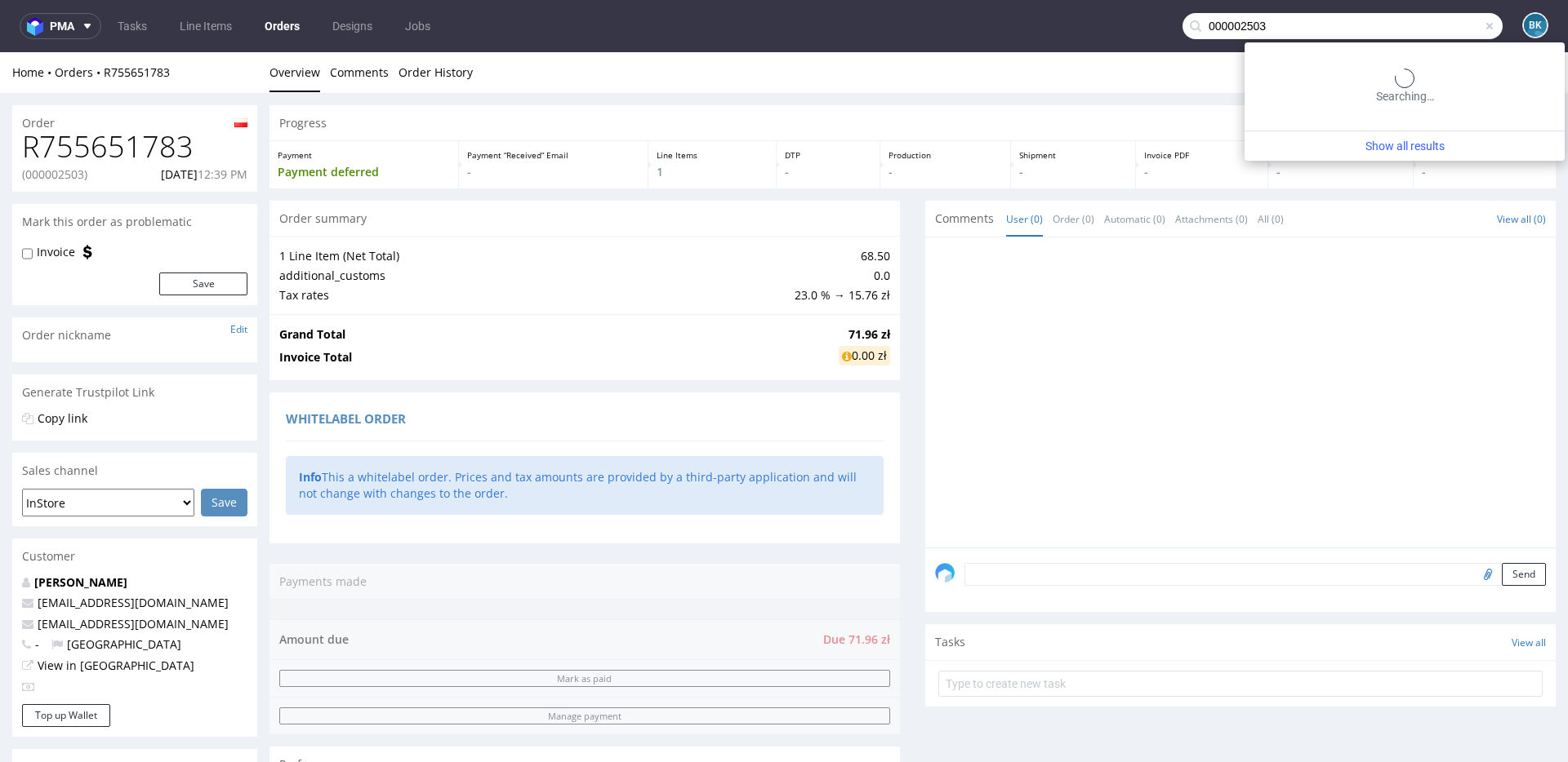
type input "000002503"
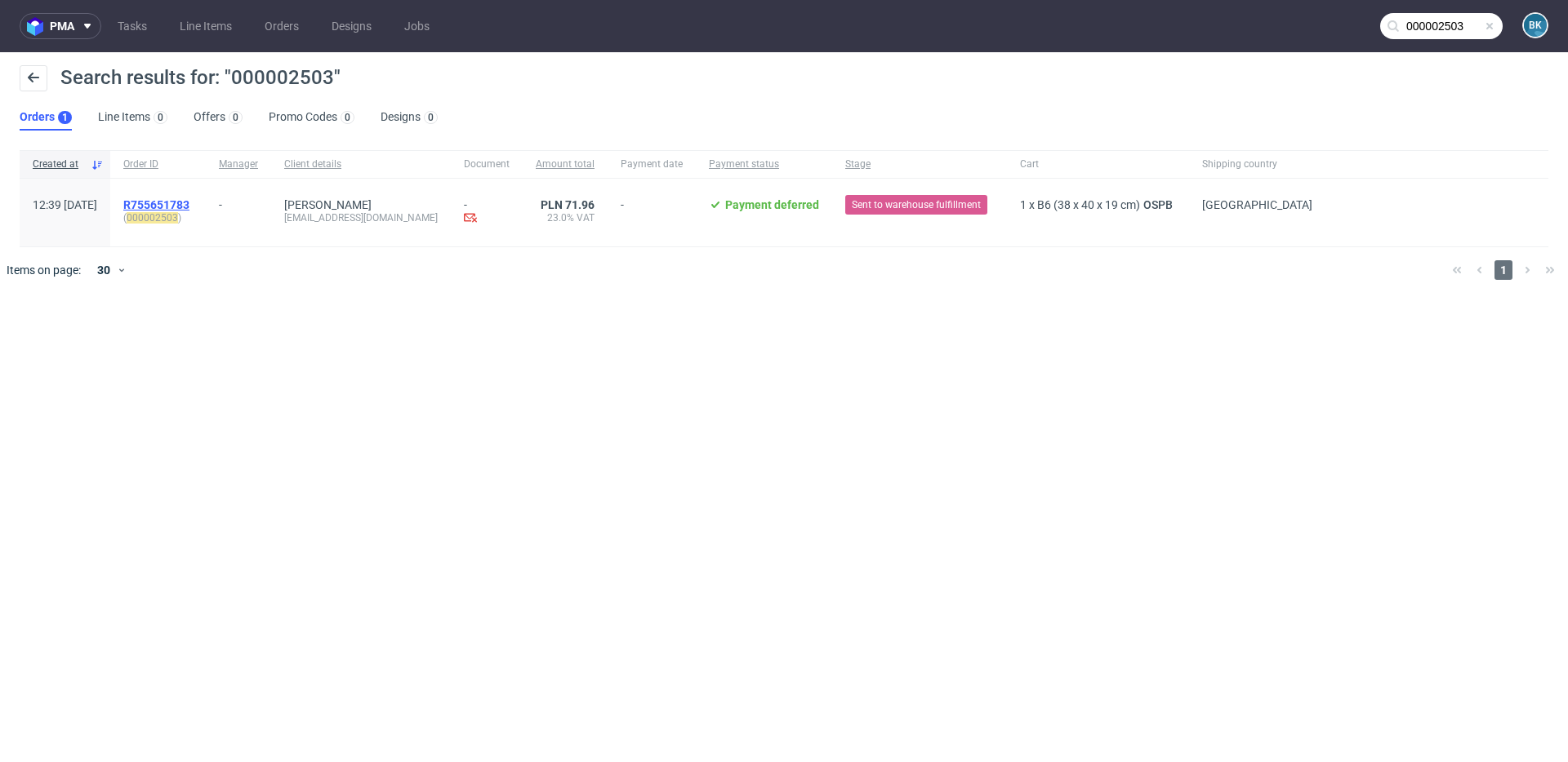
click at [189, 204] on span "R755651783" at bounding box center [156, 205] width 66 height 13
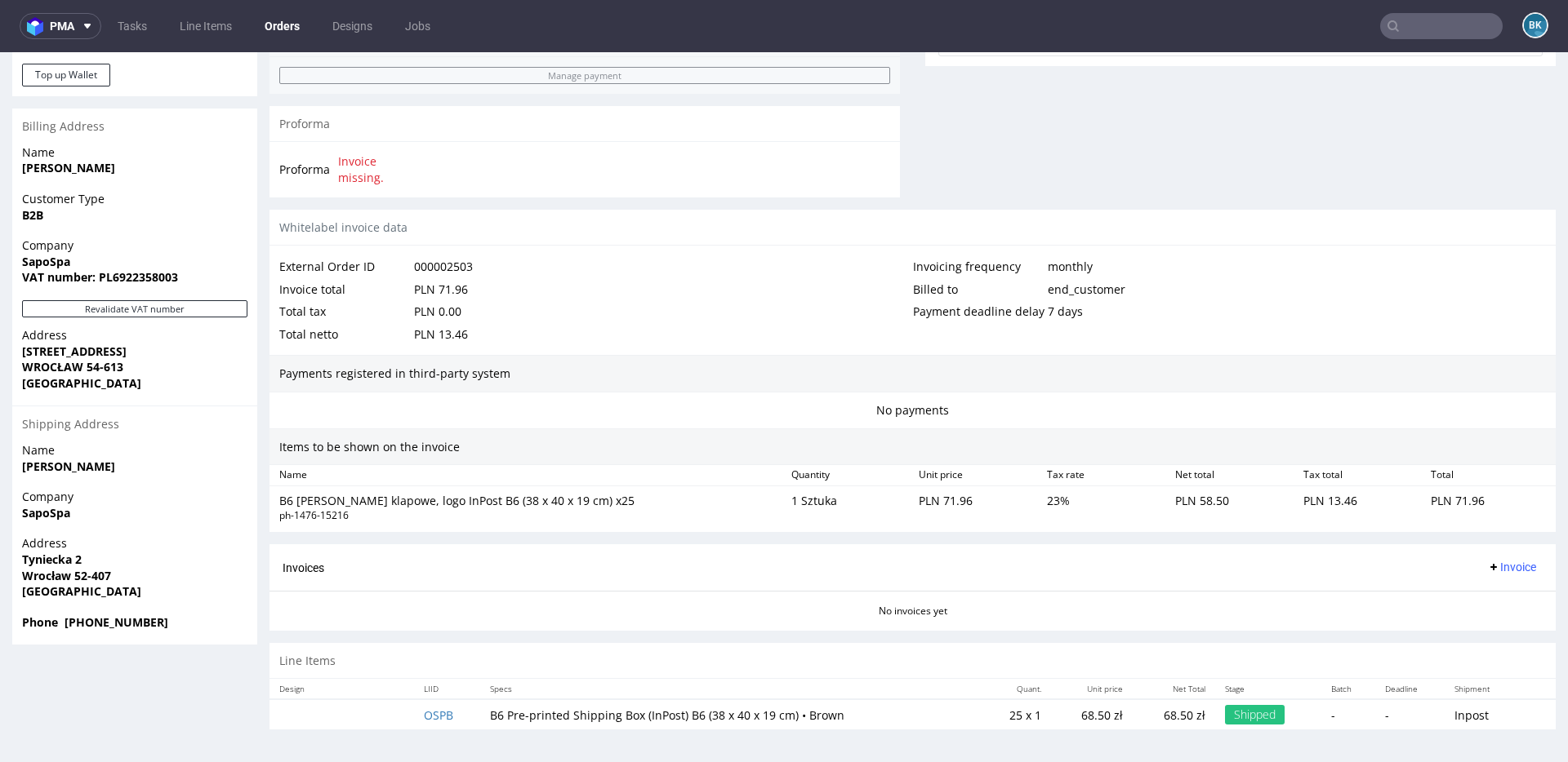
scroll to position [4, 0]
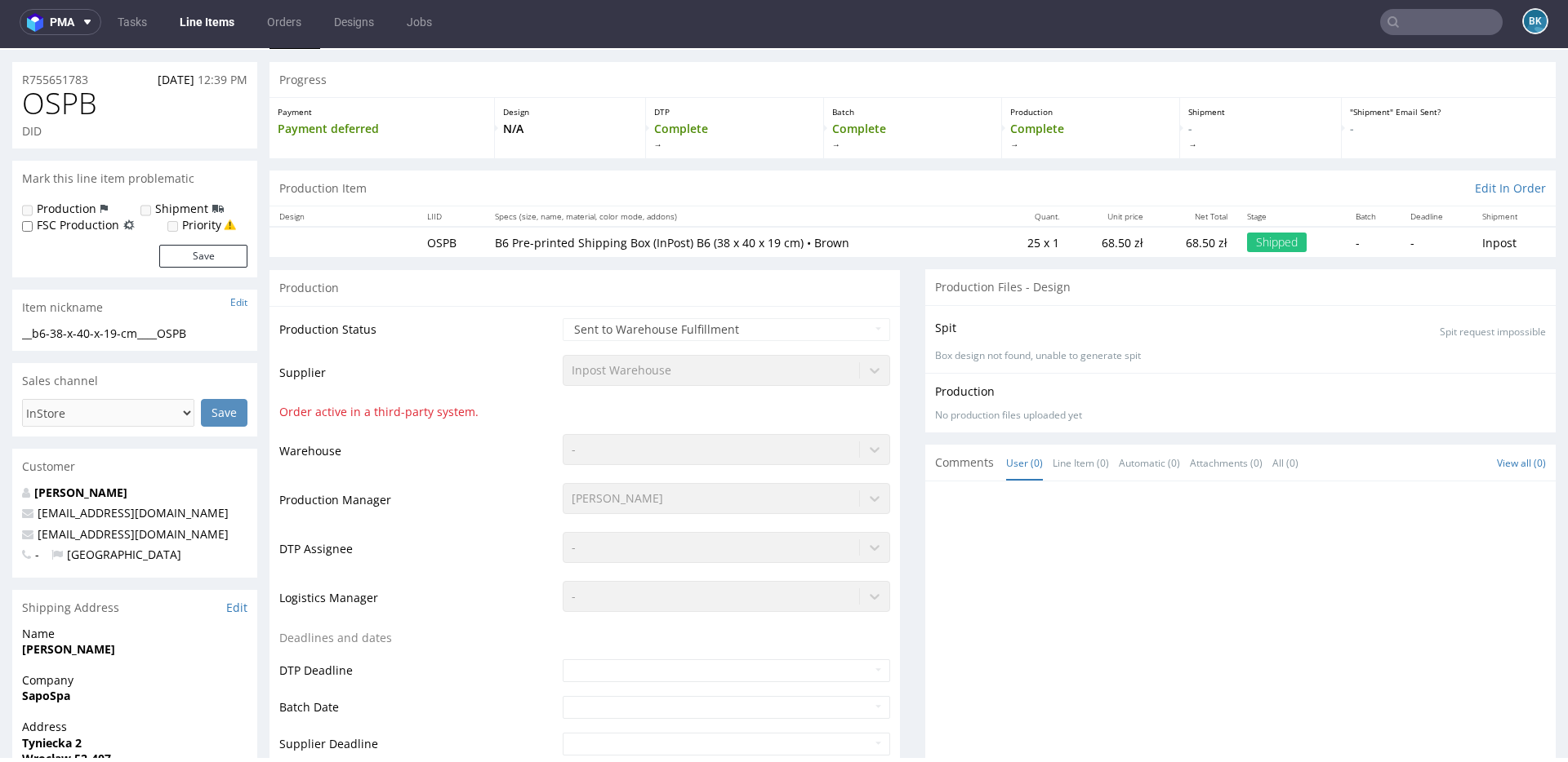
scroll to position [40, 0]
click at [1454, 21] on input "text" at bounding box center [1440, 22] width 122 height 26
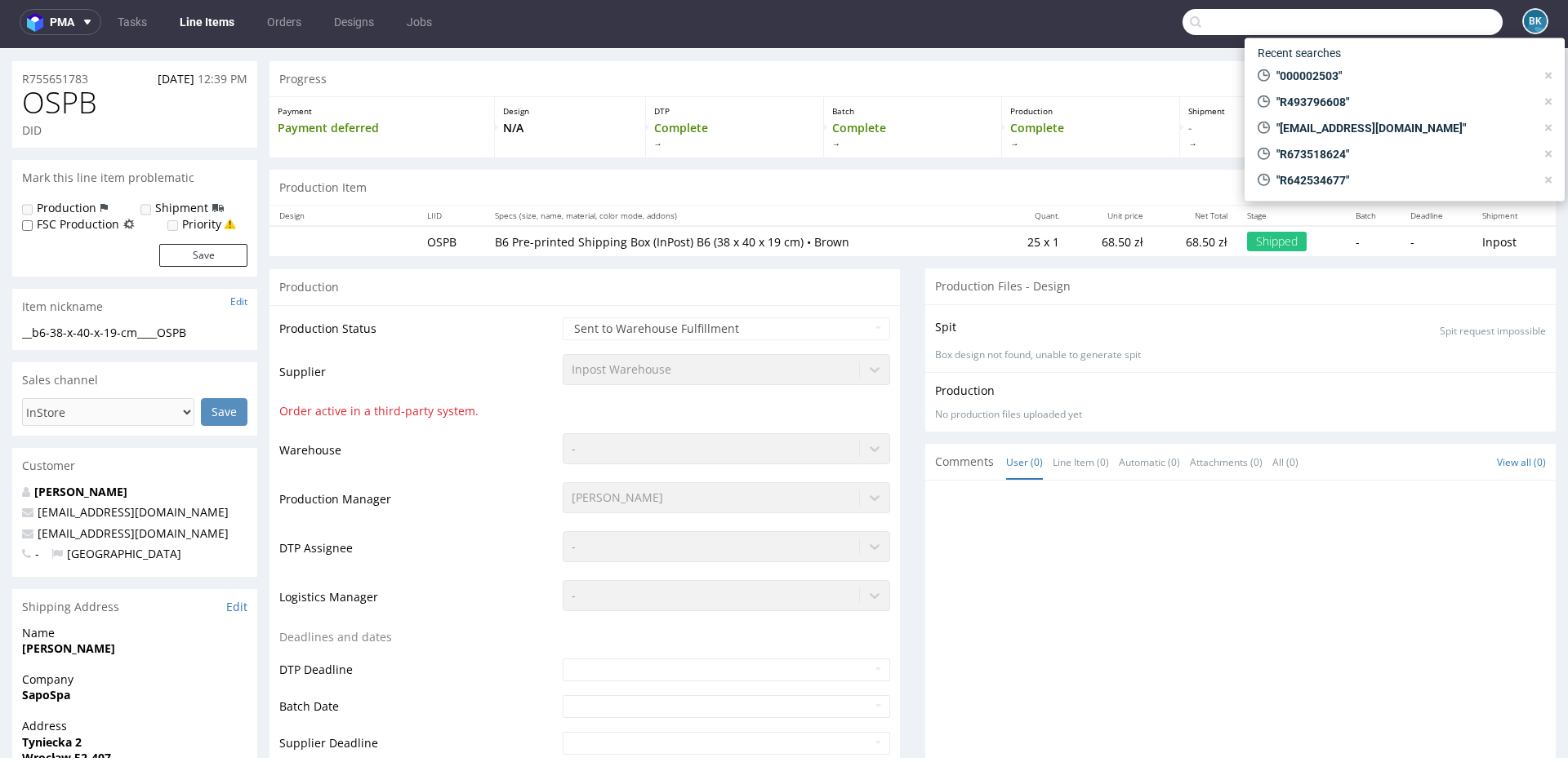
paste input "[EMAIL_ADDRESS][DOMAIN_NAME]"
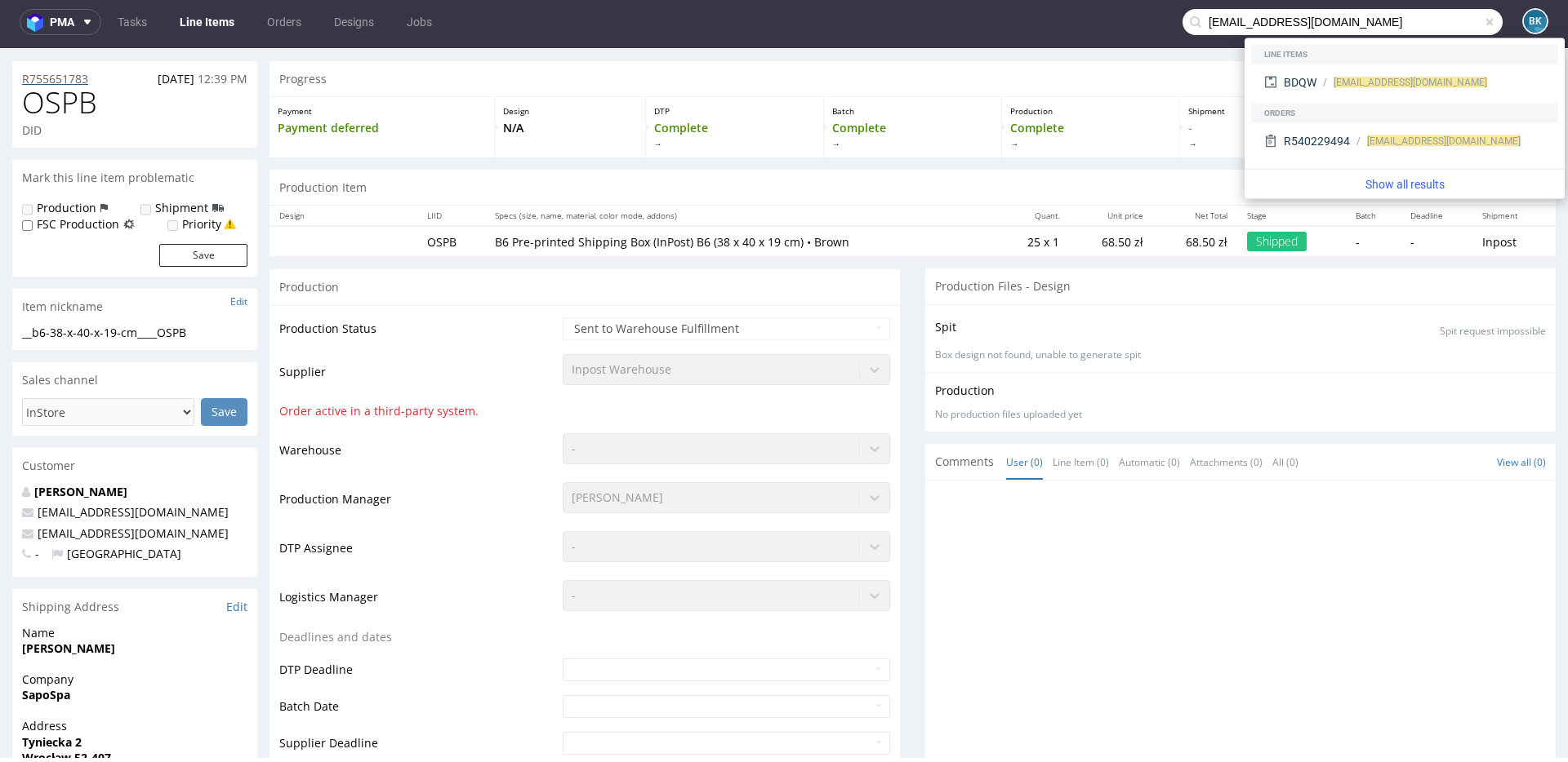
type input "[EMAIL_ADDRESS][DOMAIN_NAME]"
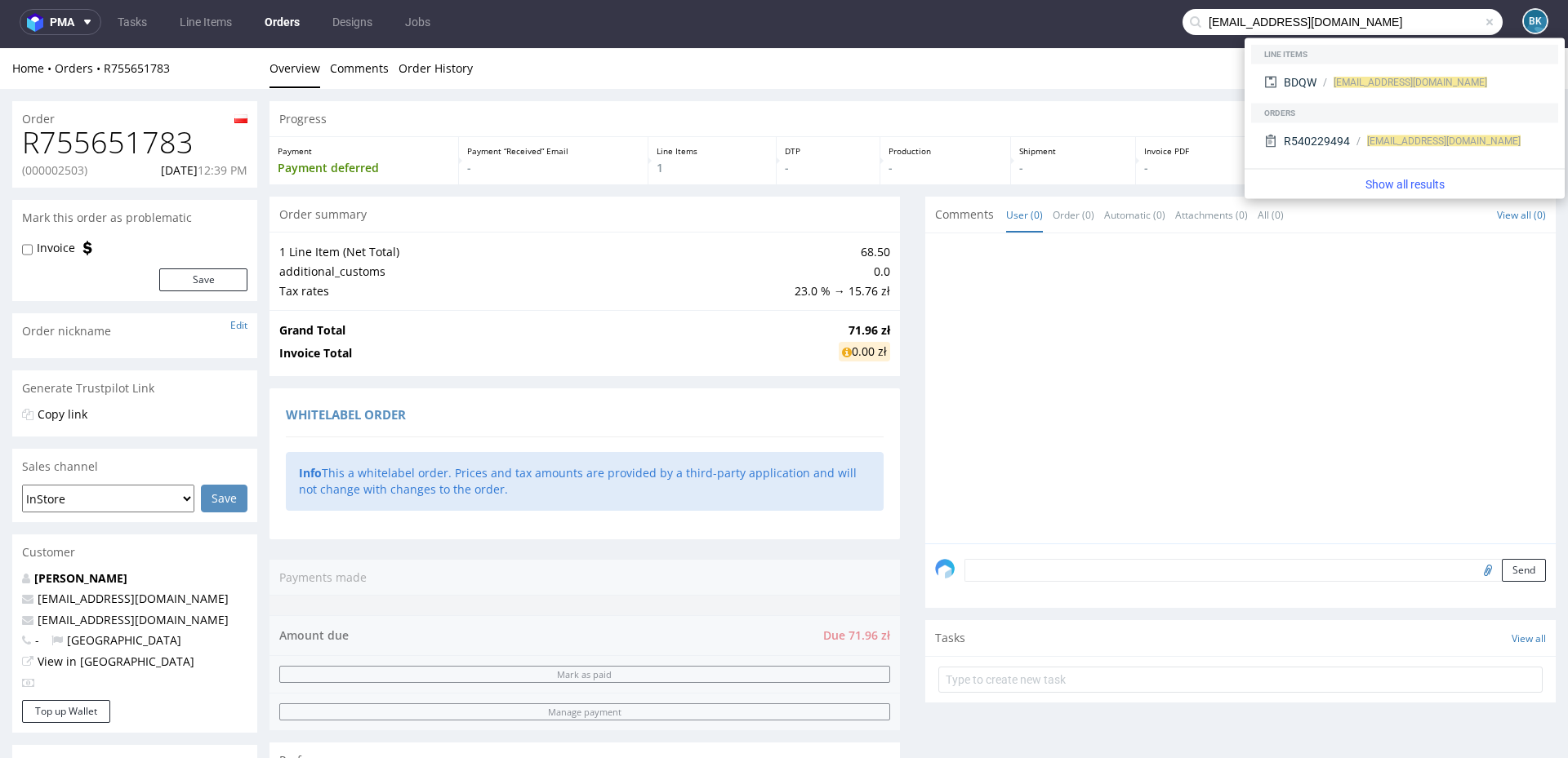
click at [979, 103] on div "Progress" at bounding box center [912, 120] width 1286 height 36
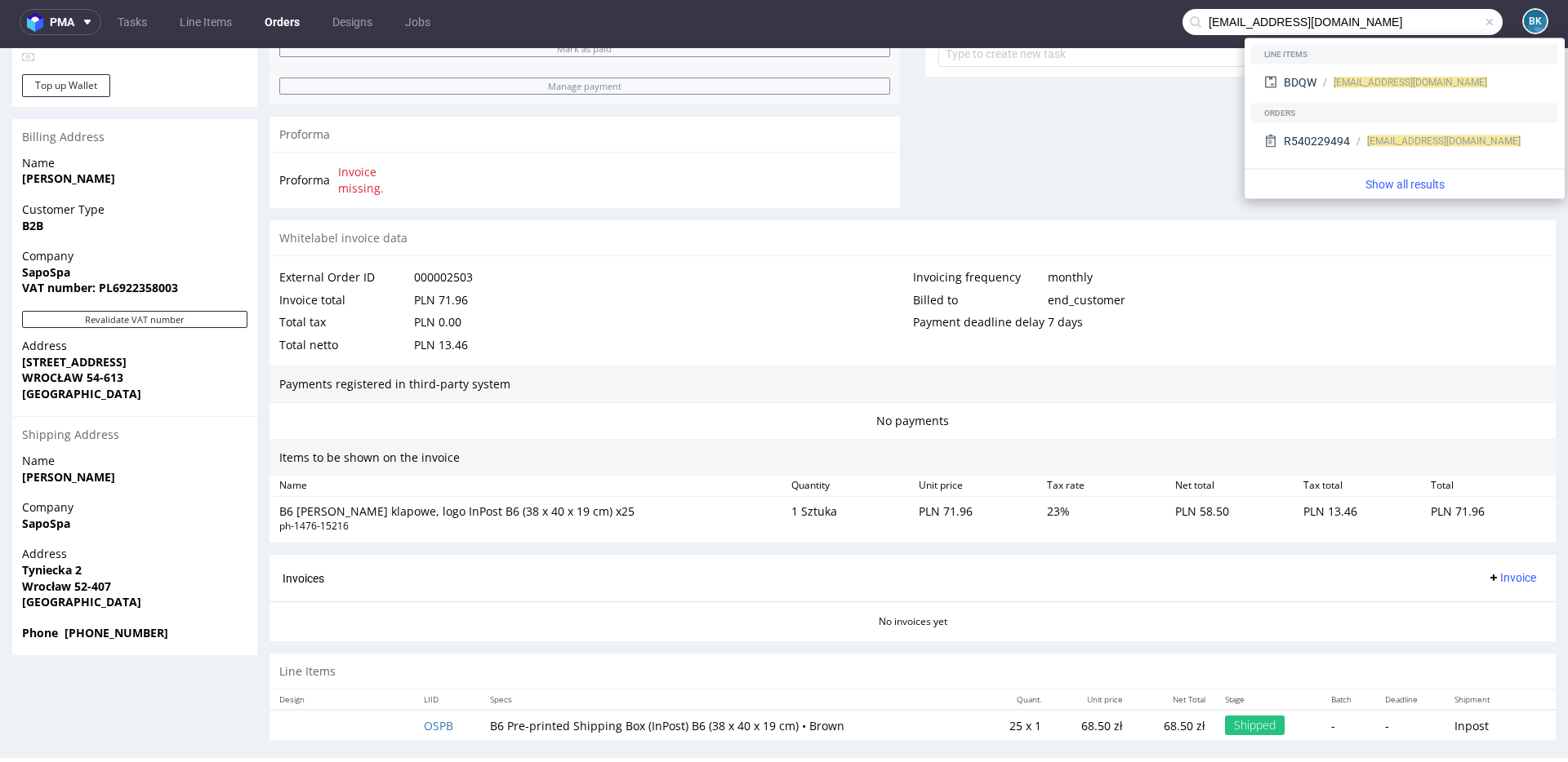
scroll to position [641, 0]
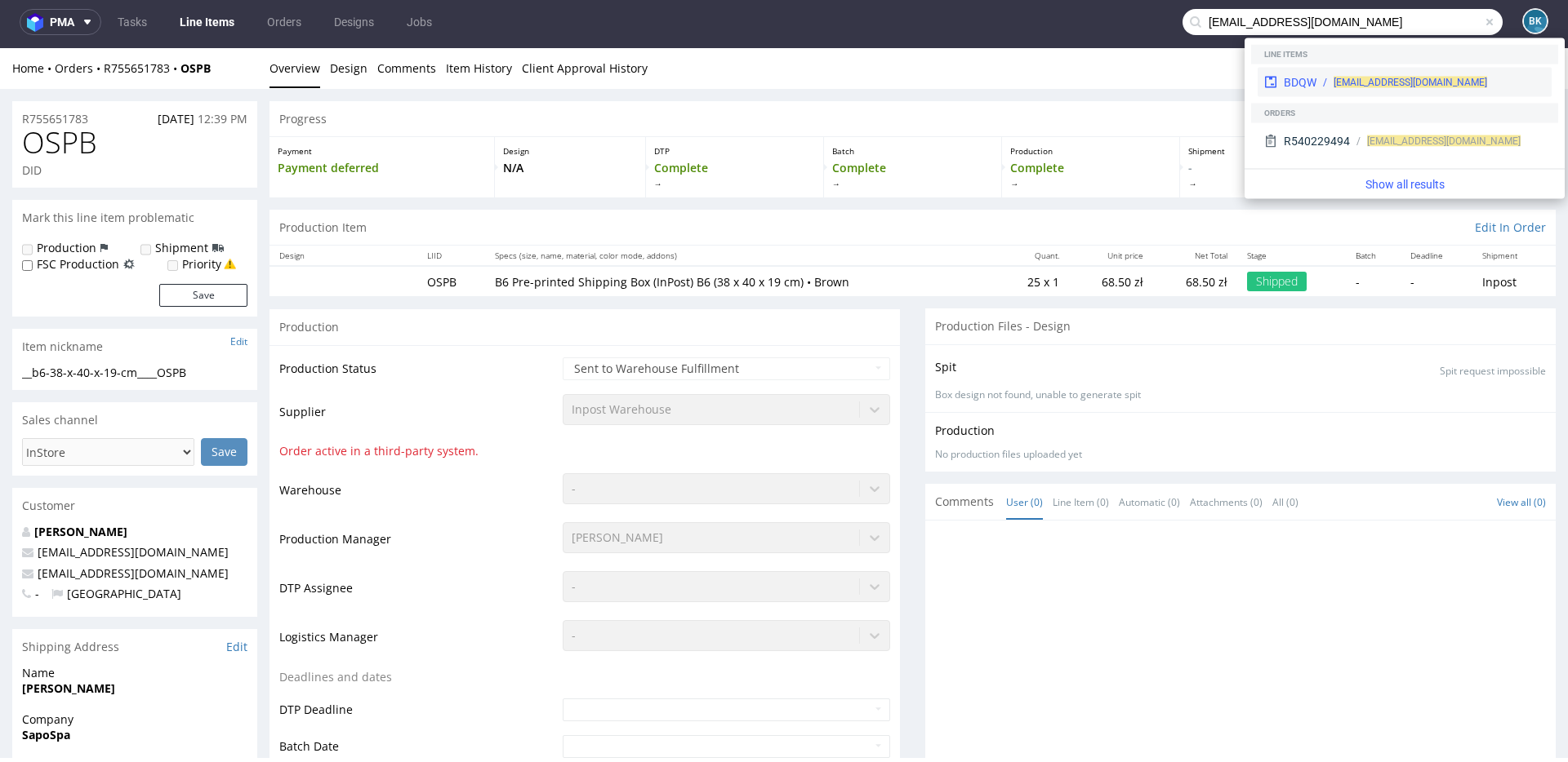
click at [1322, 75] on div "[EMAIL_ADDRESS][DOMAIN_NAME]" at bounding box center [1430, 83] width 229 height 15
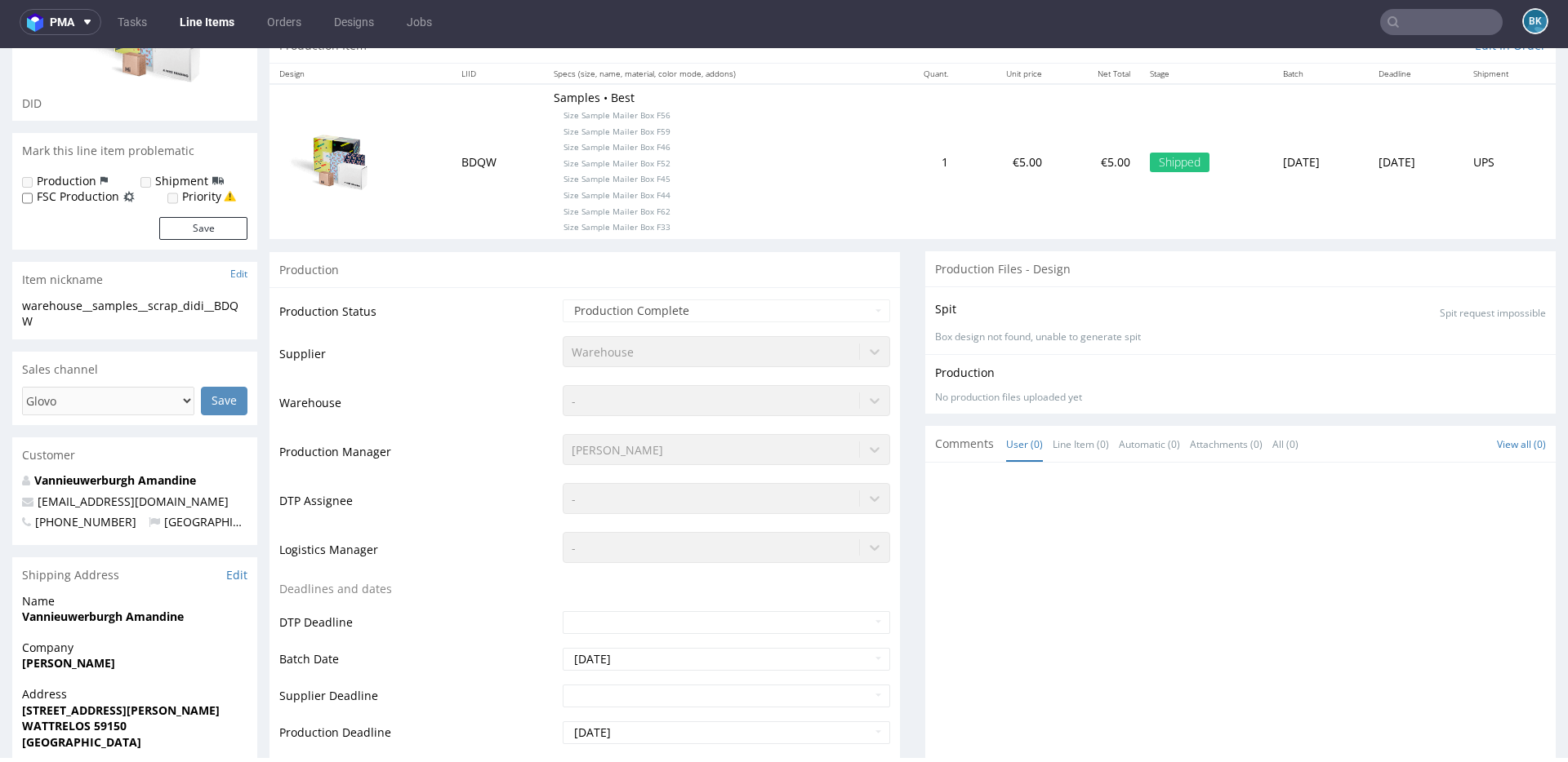
scroll to position [184, 0]
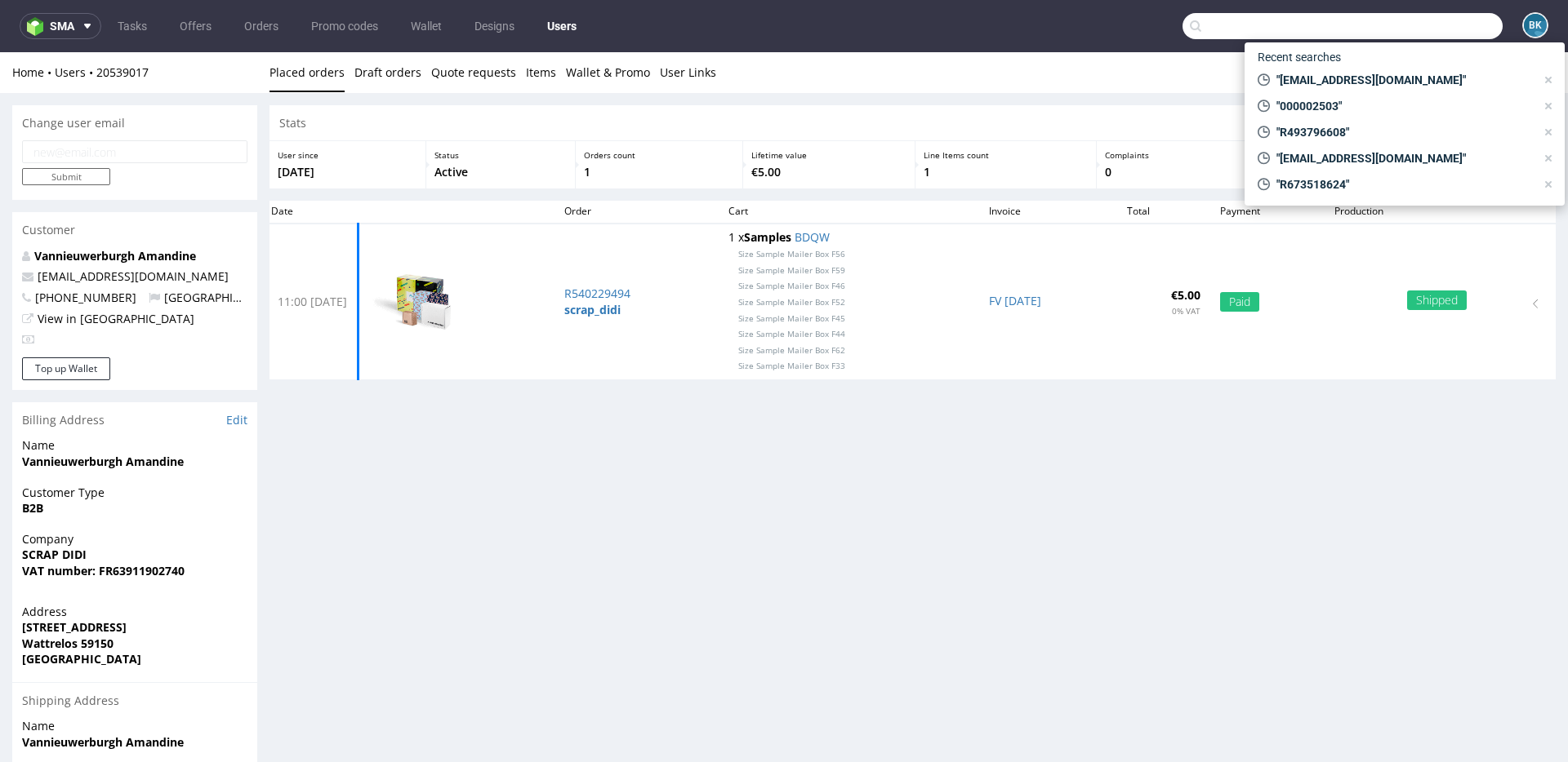
click at [1416, 32] on input "text" at bounding box center [1342, 26] width 320 height 26
paste input "R493796608"
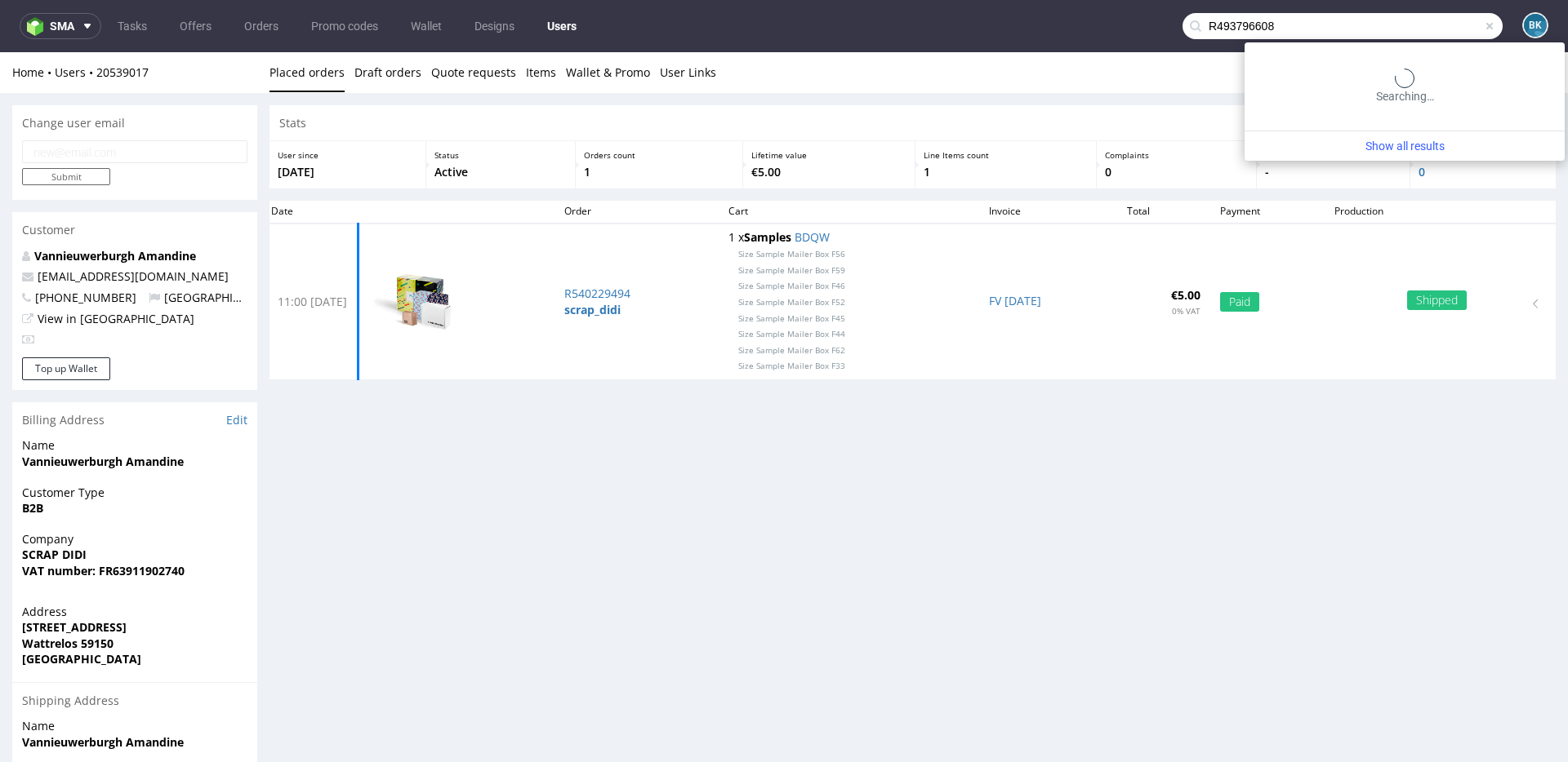
type input "R493796608"
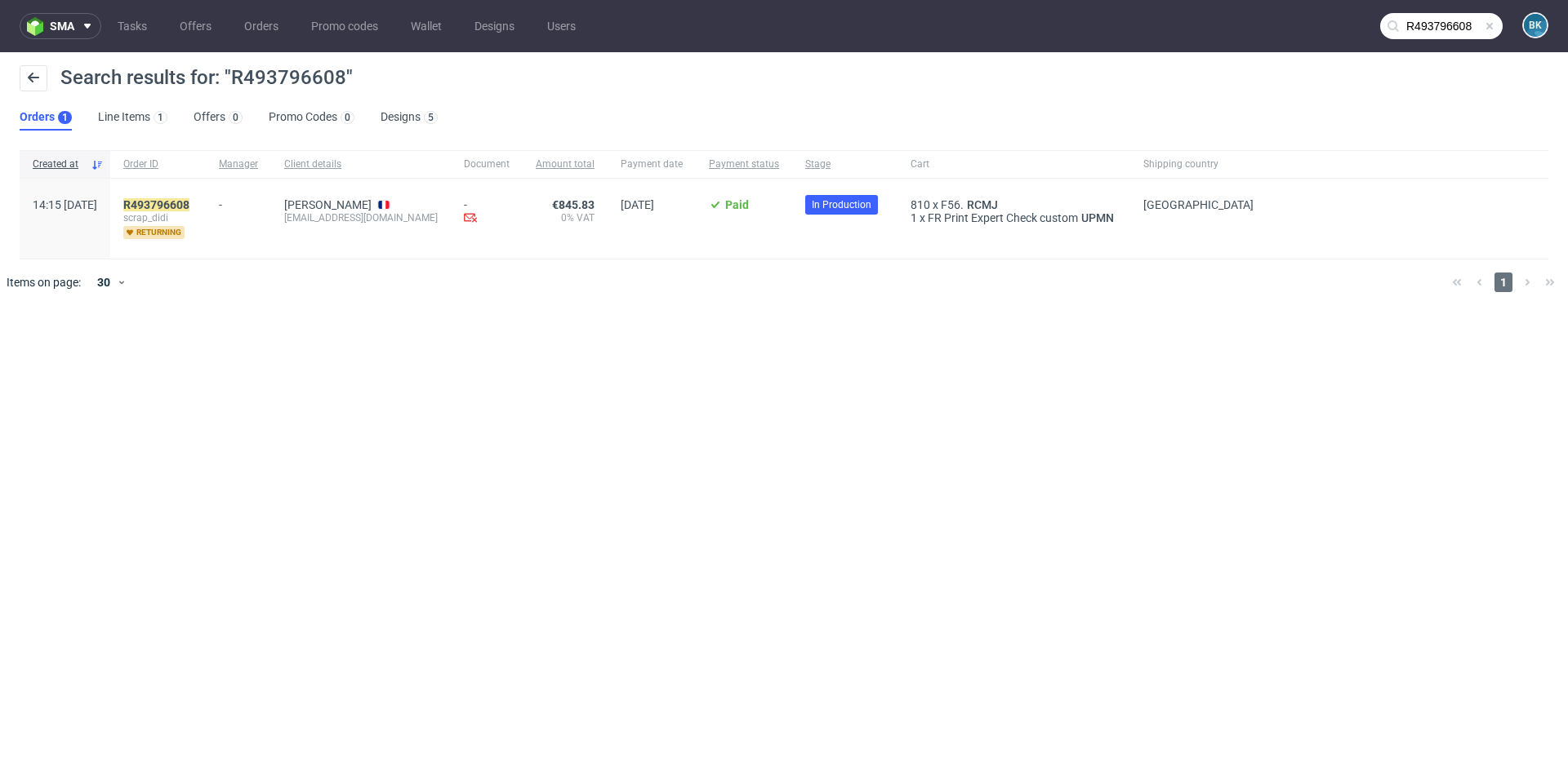
click at [206, 197] on div "R493796608 scrap_didi returning" at bounding box center [157, 219] width 96 height 80
click at [189, 201] on mark "R493796608" at bounding box center [156, 205] width 66 height 13
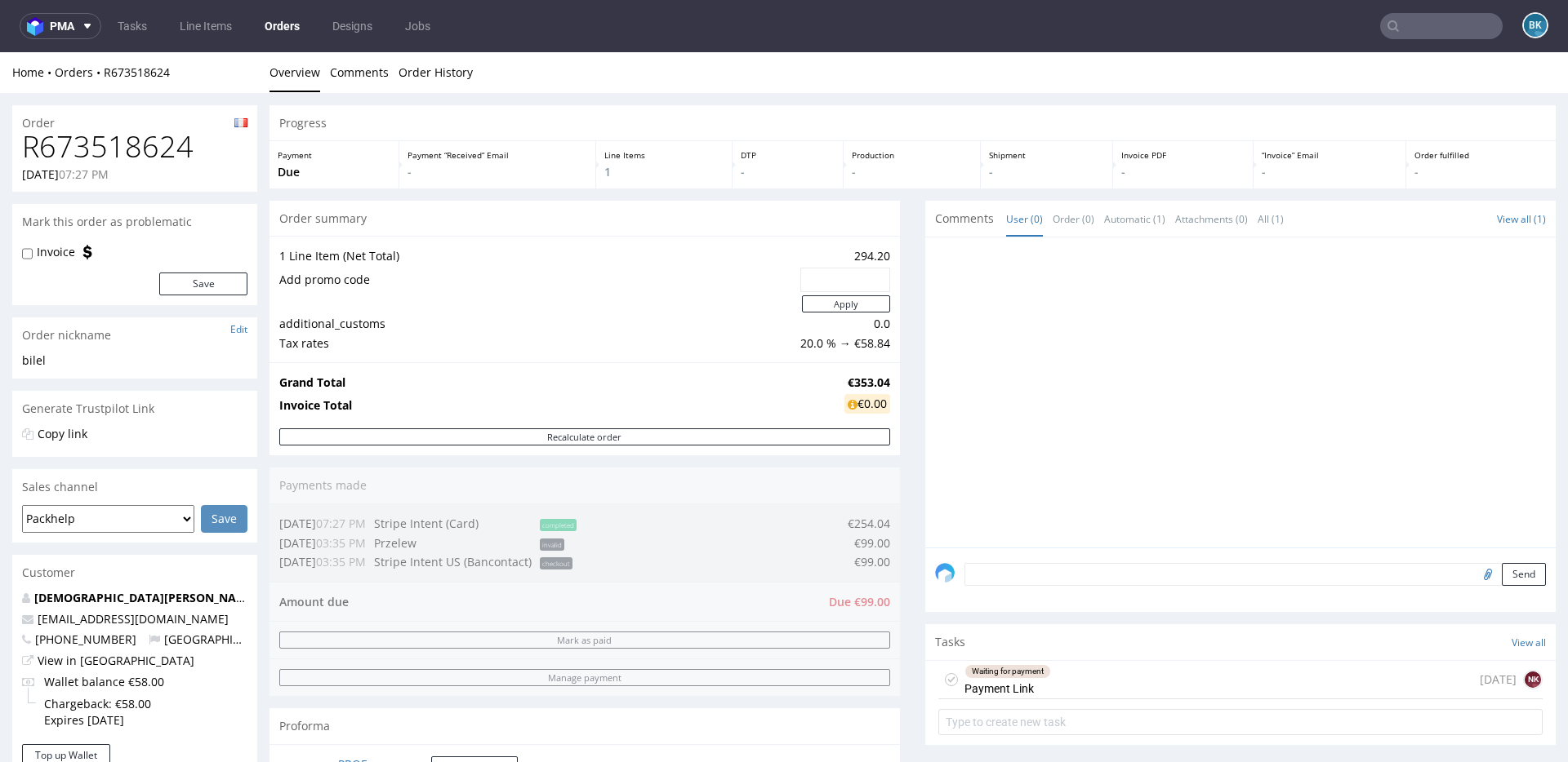
click at [1427, 26] on input "text" at bounding box center [1440, 26] width 122 height 26
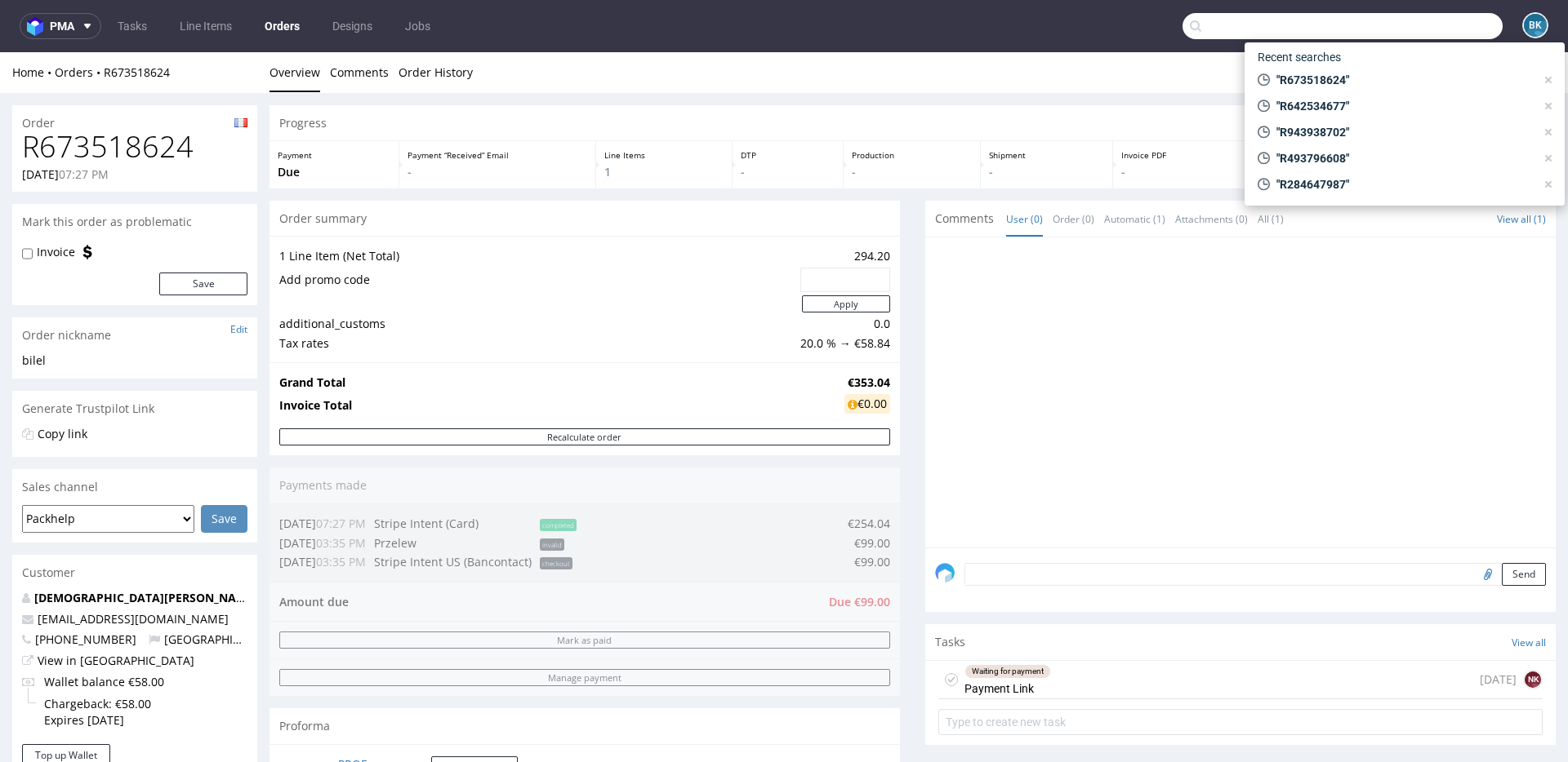
paste input "R642534677"
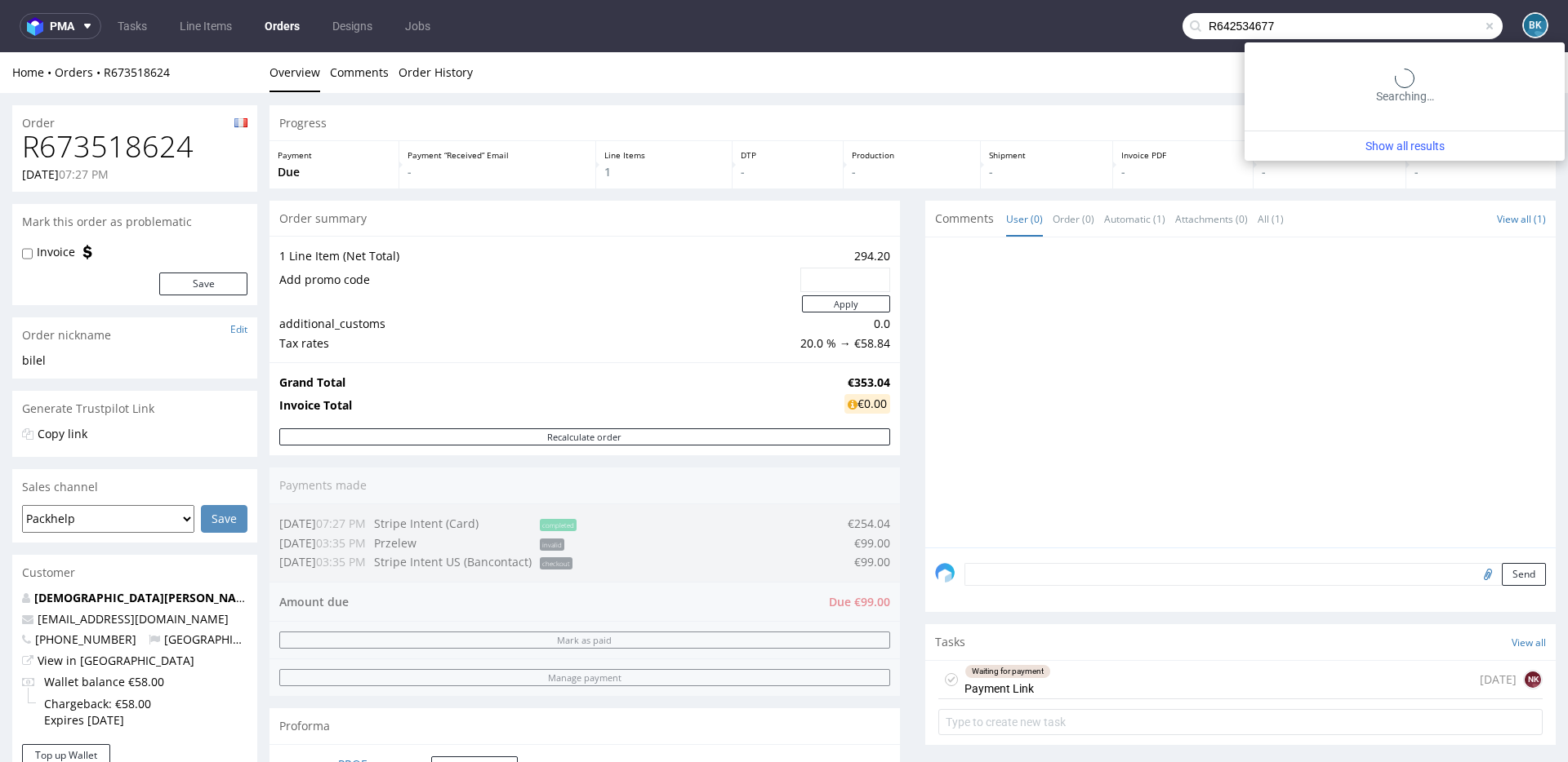
type input "R642534677"
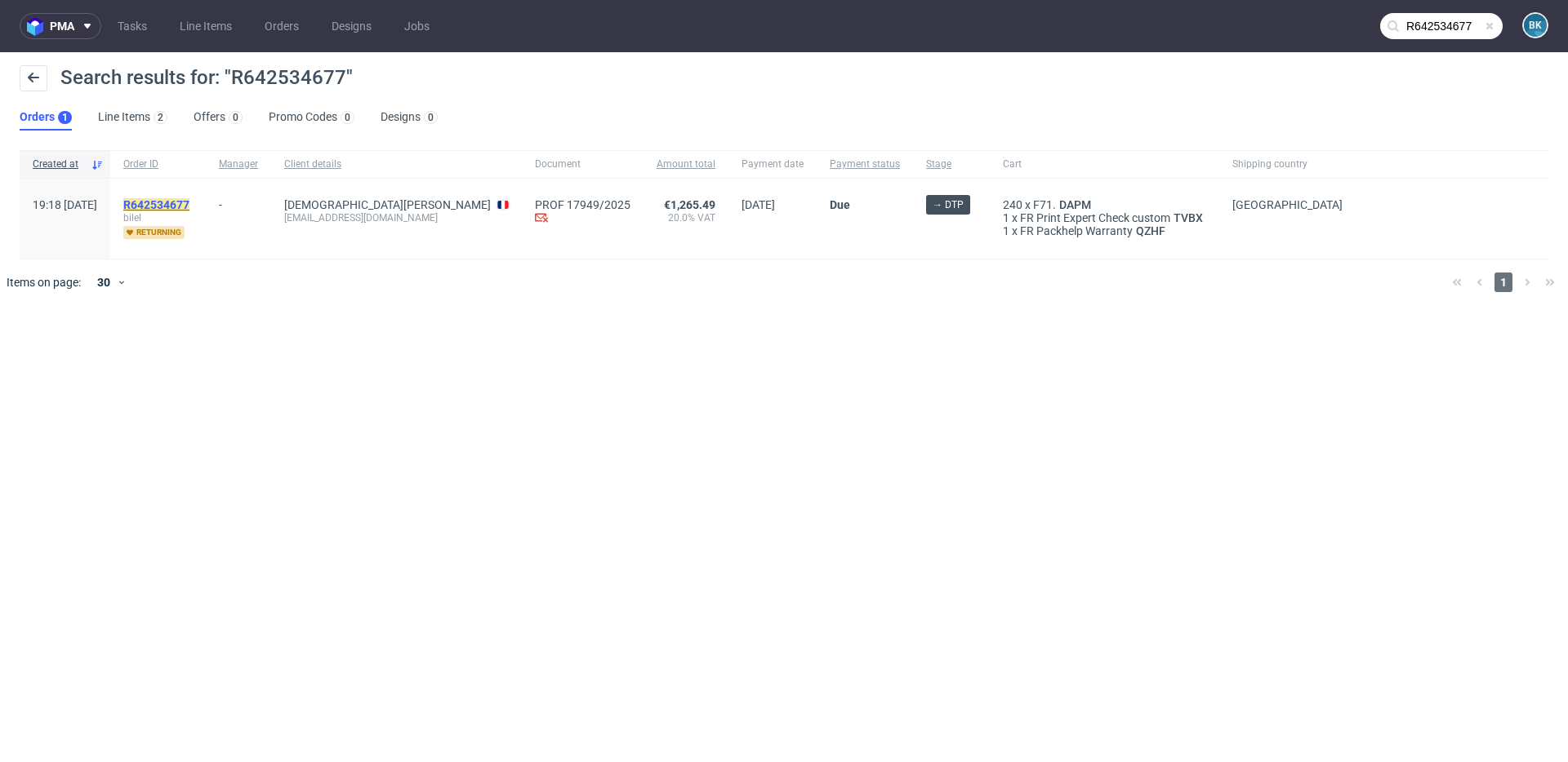
click at [189, 206] on mark "R642534677" at bounding box center [156, 205] width 66 height 13
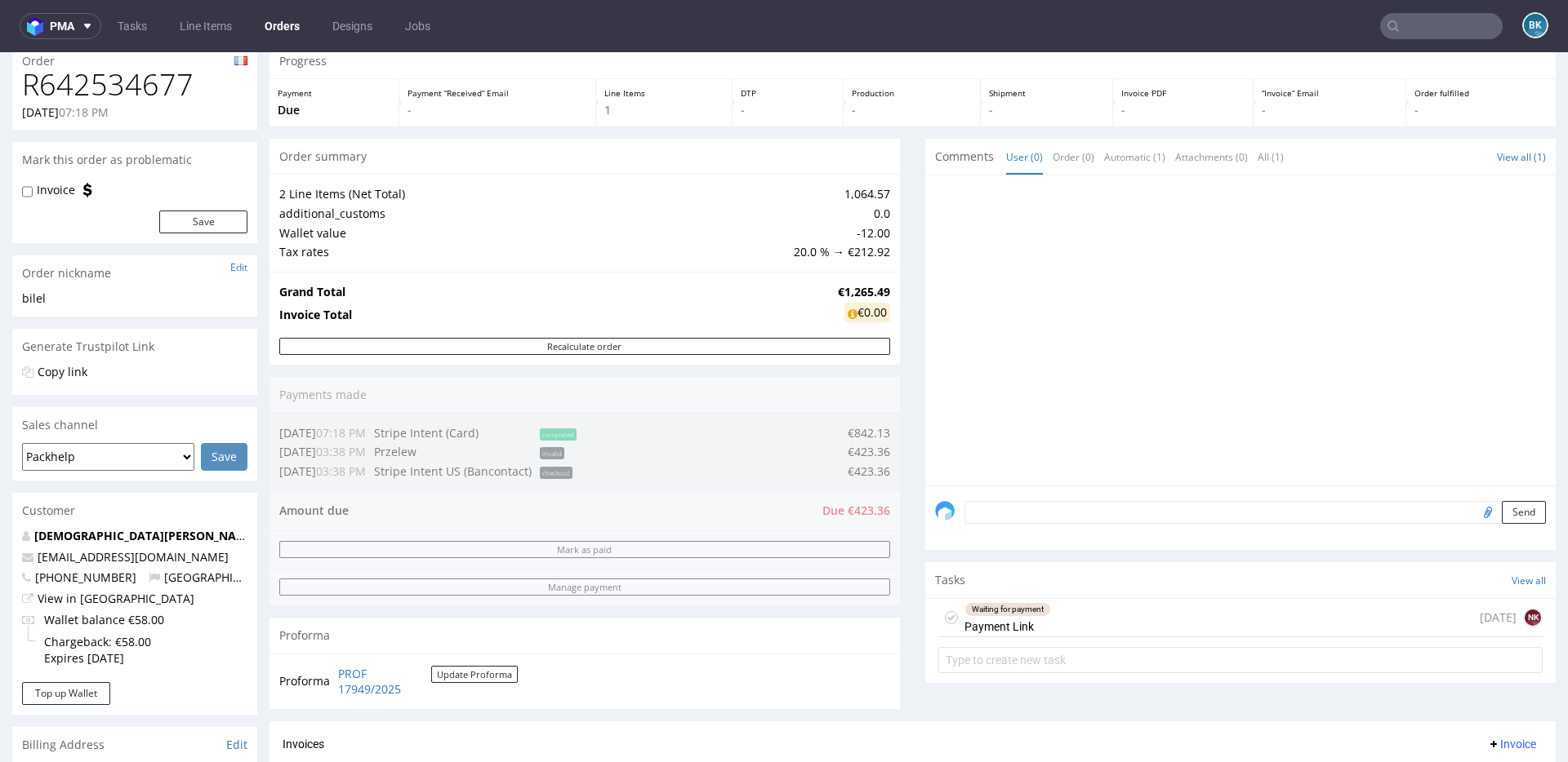
scroll to position [61, 0]
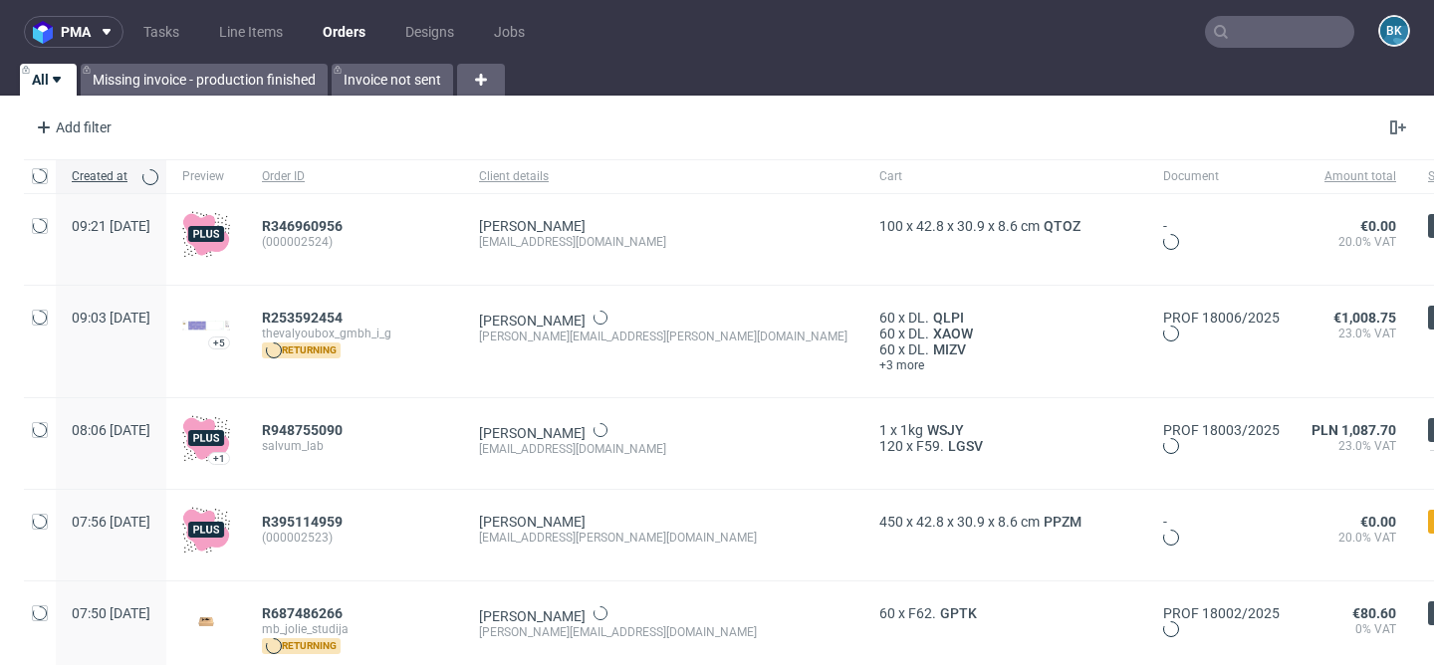
click at [1254, 32] on input "text" at bounding box center [1279, 32] width 149 height 32
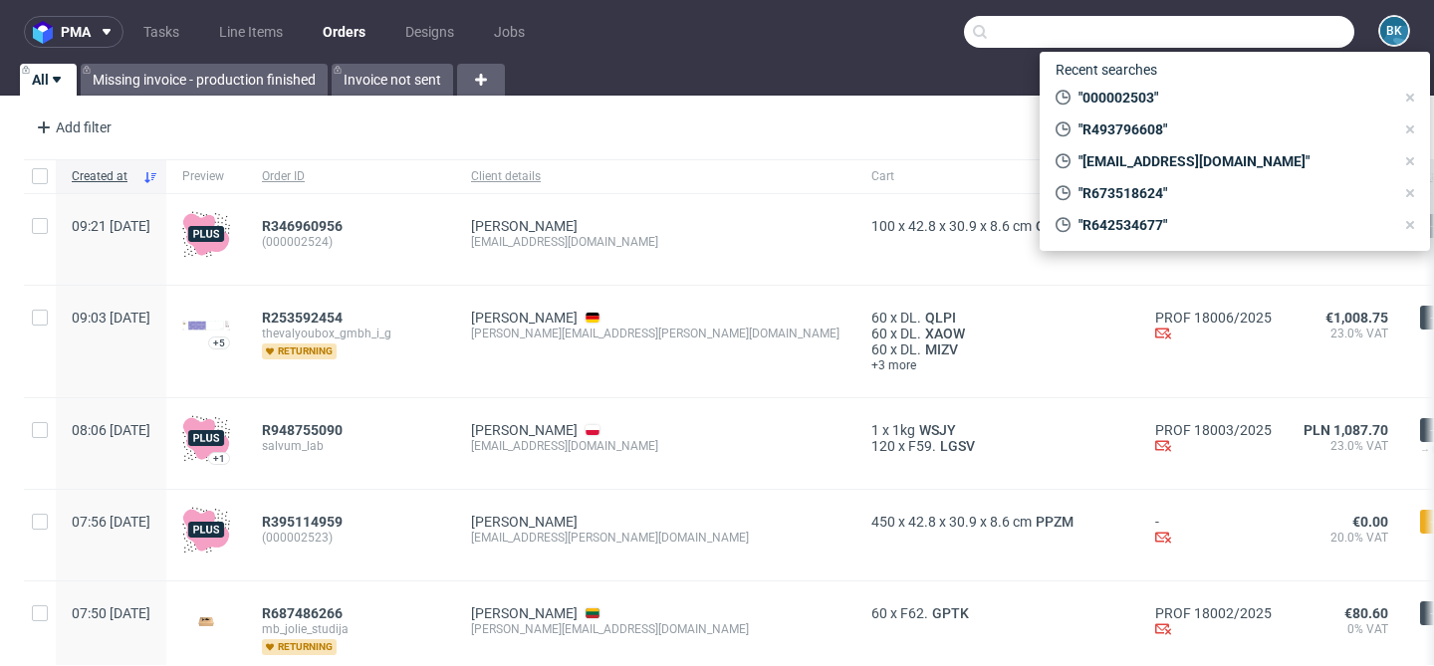
type input "R"
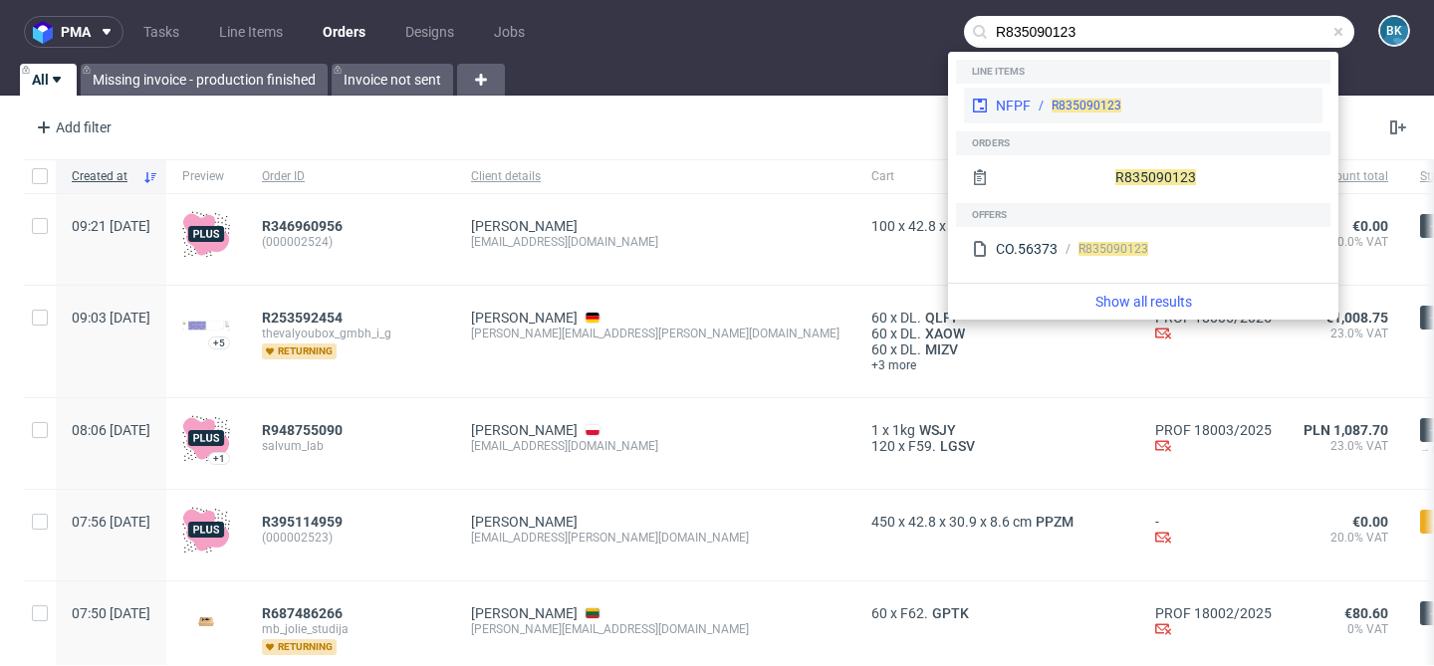
type input "R835090123"
click at [1019, 96] on div "NFPF" at bounding box center [1013, 106] width 35 height 20
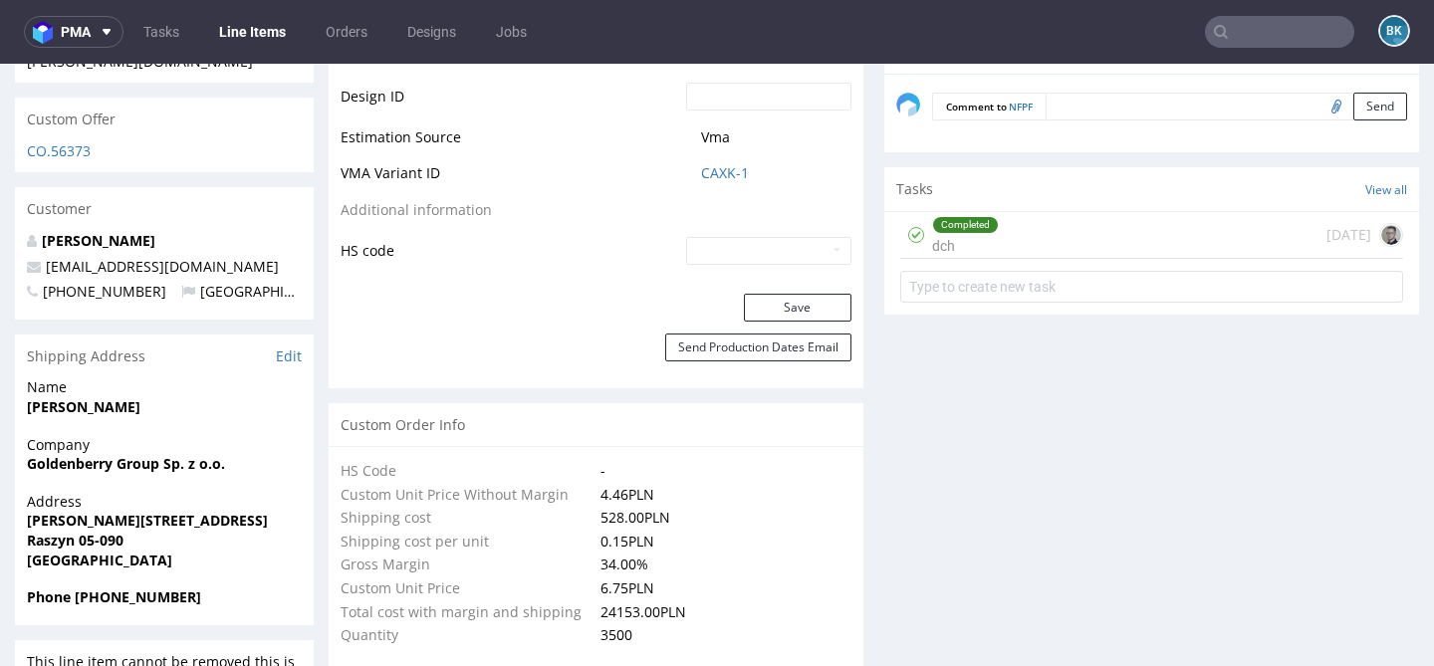
scroll to position [1100, 0]
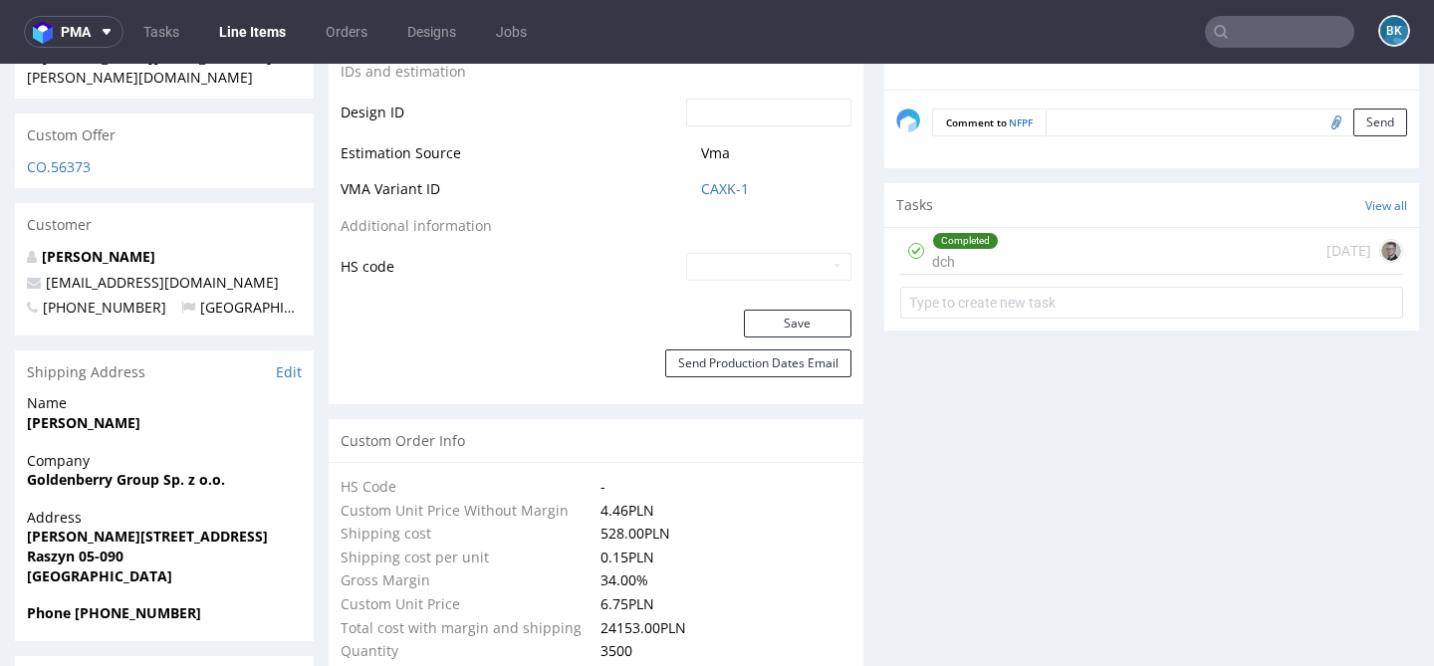
click at [1062, 256] on div "Completed dch 20 days ago" at bounding box center [1151, 251] width 503 height 47
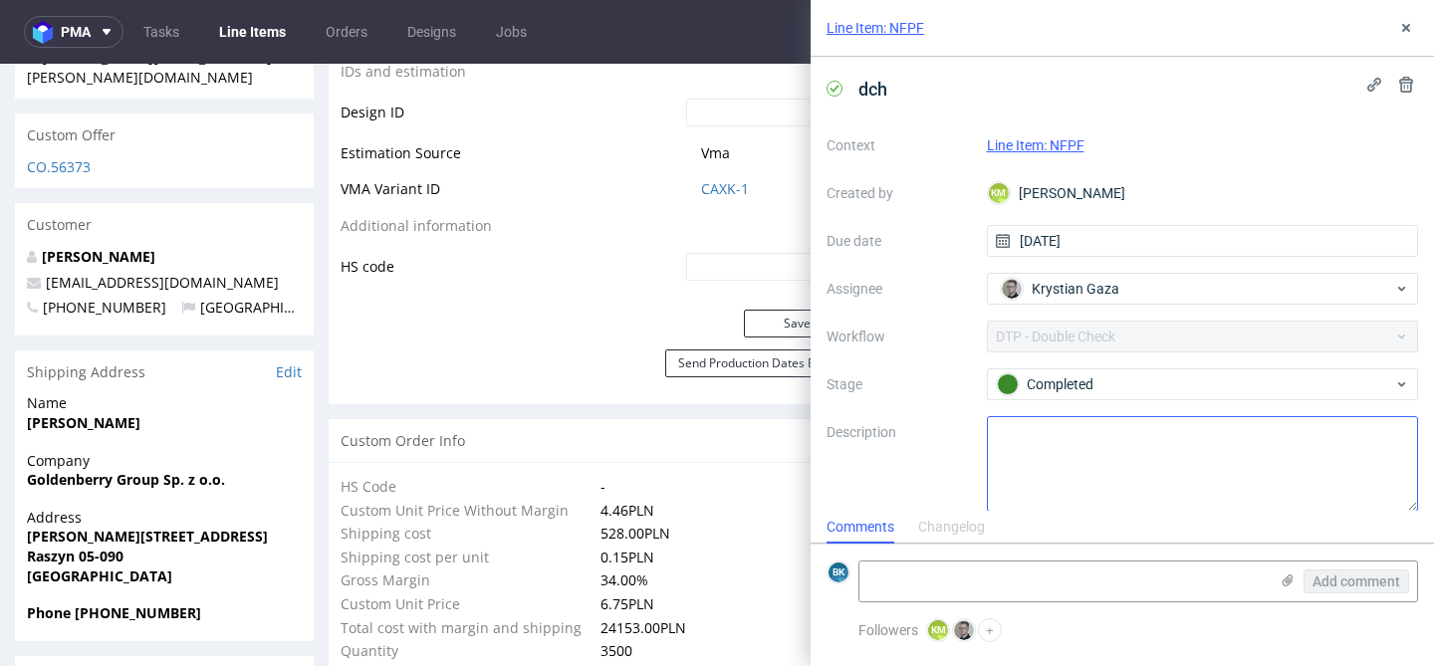
scroll to position [17, 0]
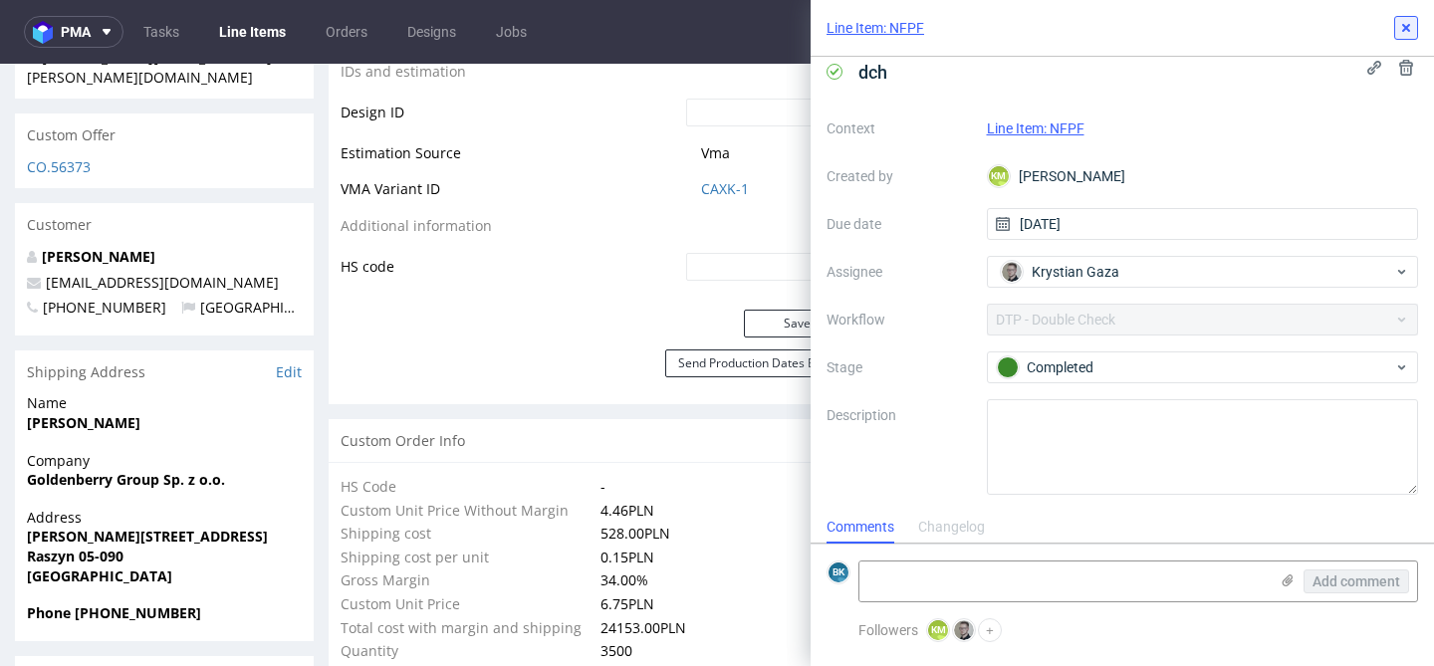
click at [1409, 22] on icon at bounding box center [1407, 28] width 16 height 16
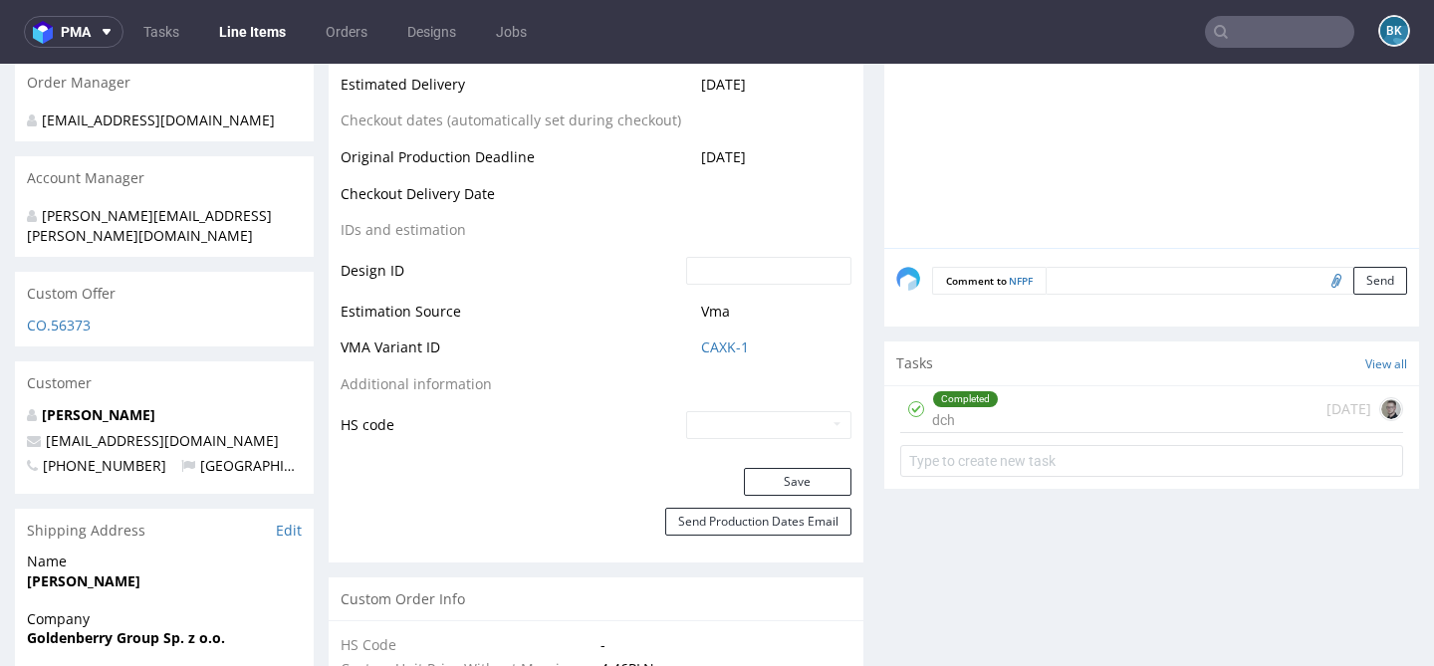
scroll to position [946, 0]
